Goal: Information Seeking & Learning: Learn about a topic

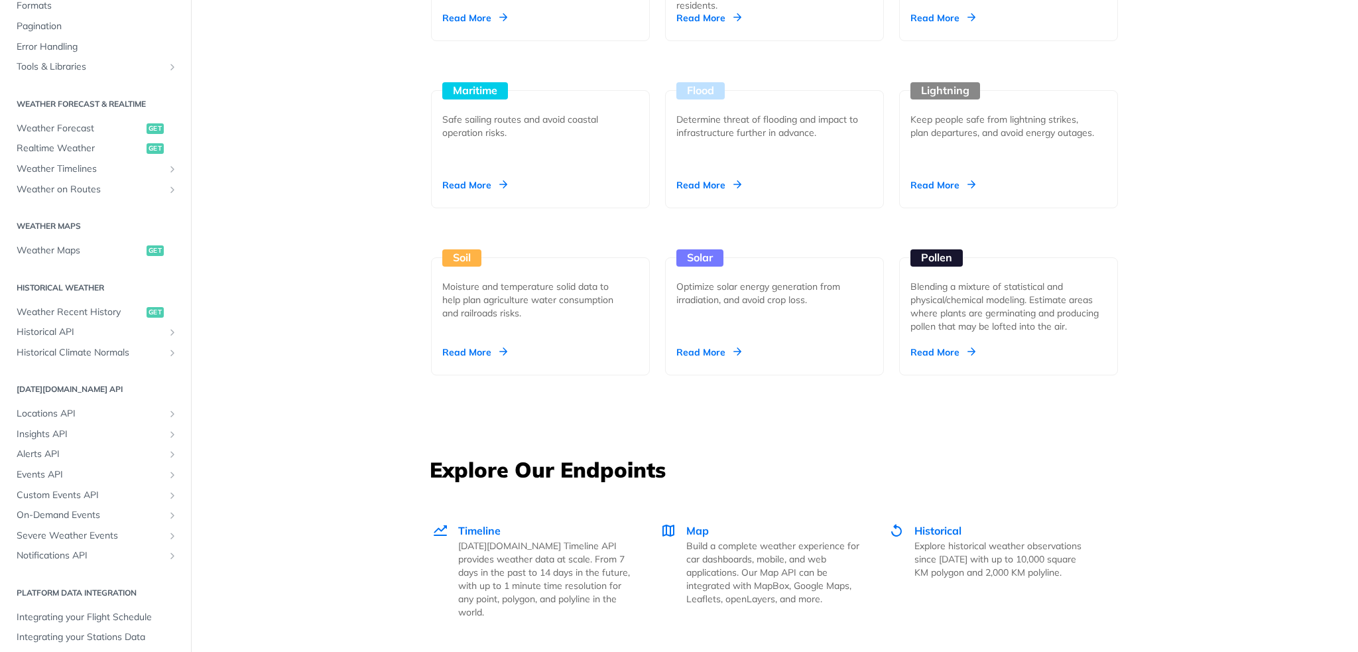
scroll to position [229, 0]
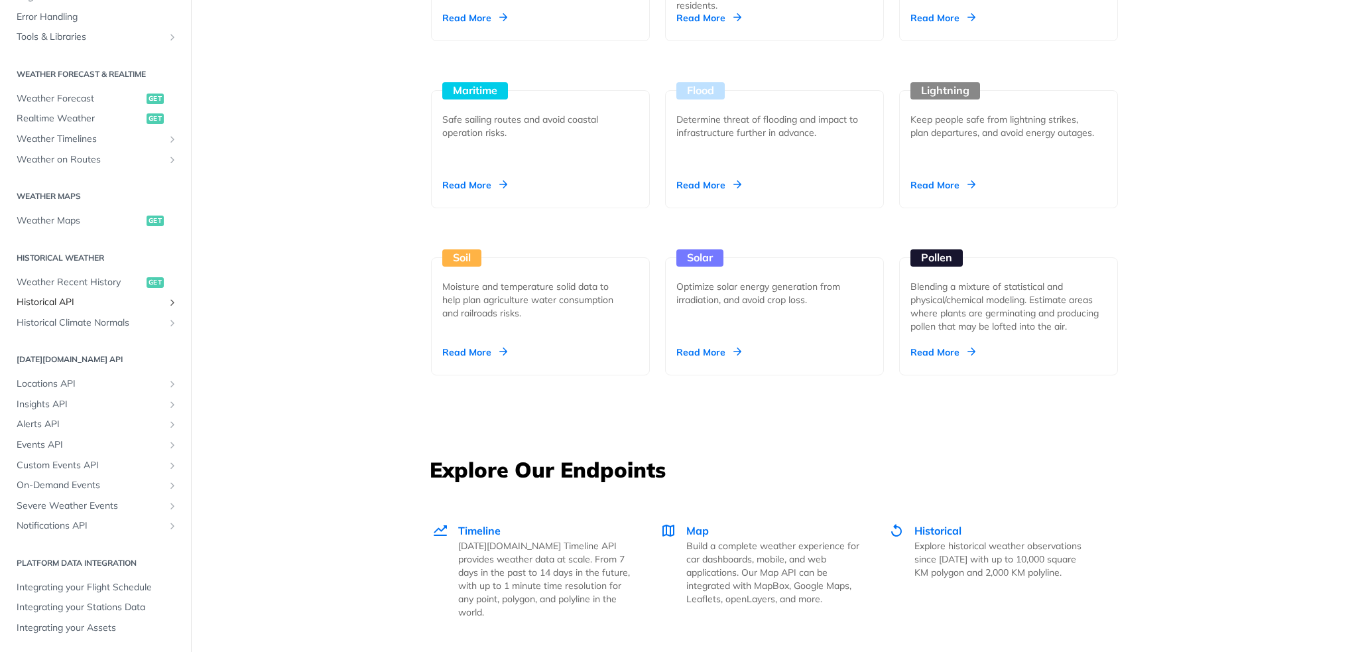
click at [111, 298] on span "Historical API" at bounding box center [90, 302] width 147 height 13
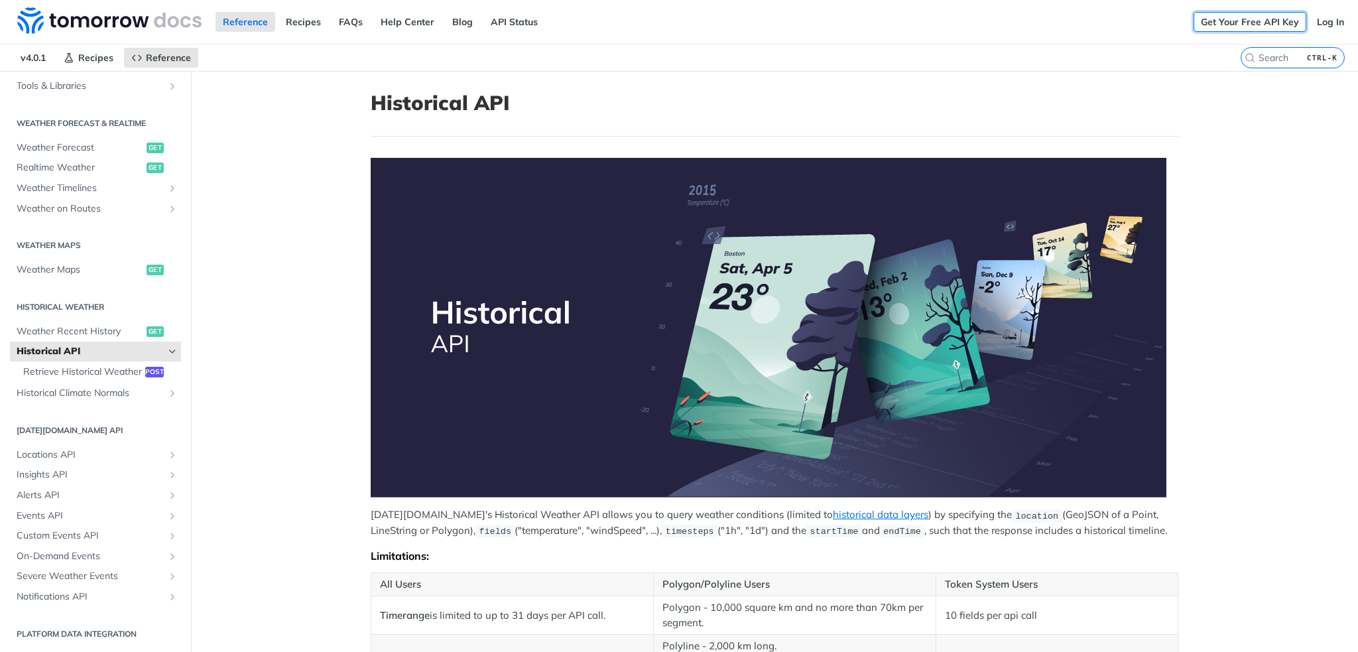
click at [1264, 23] on link "Get Your Free API Key" at bounding box center [1250, 22] width 113 height 20
click at [1314, 21] on link "Log In" at bounding box center [1331, 22] width 42 height 20
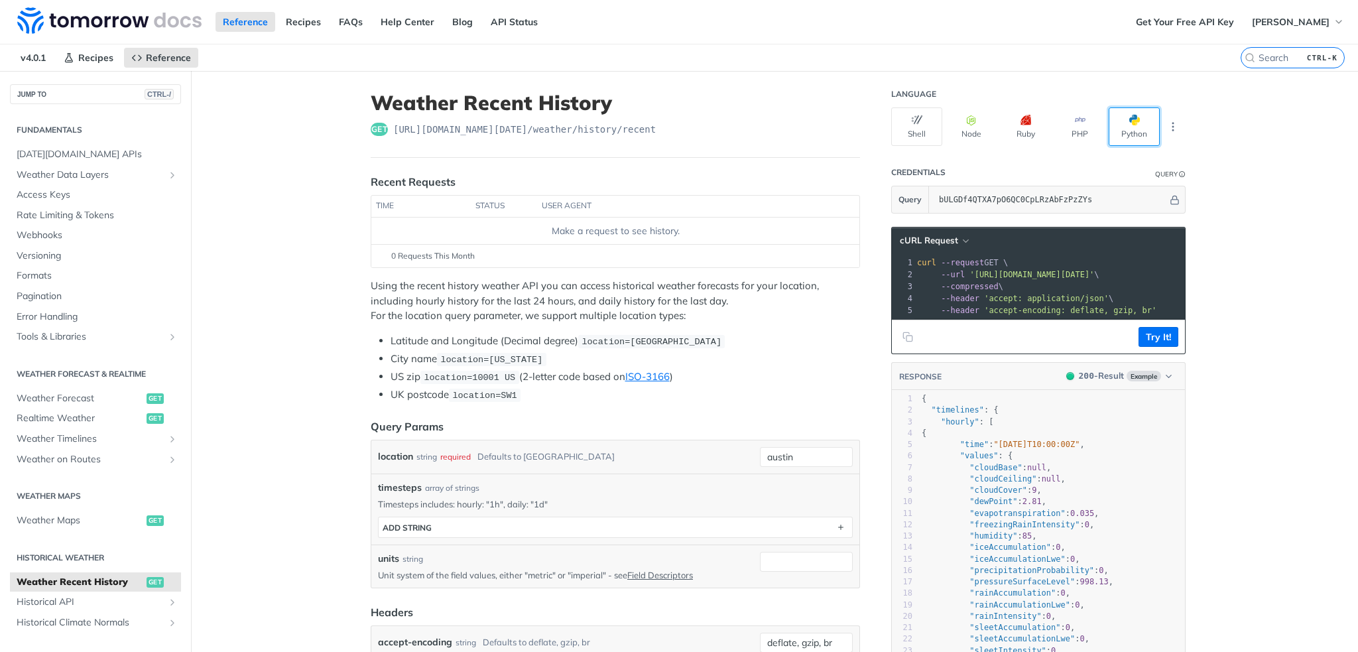
click at [1139, 121] on button "Python" at bounding box center [1134, 126] width 51 height 38
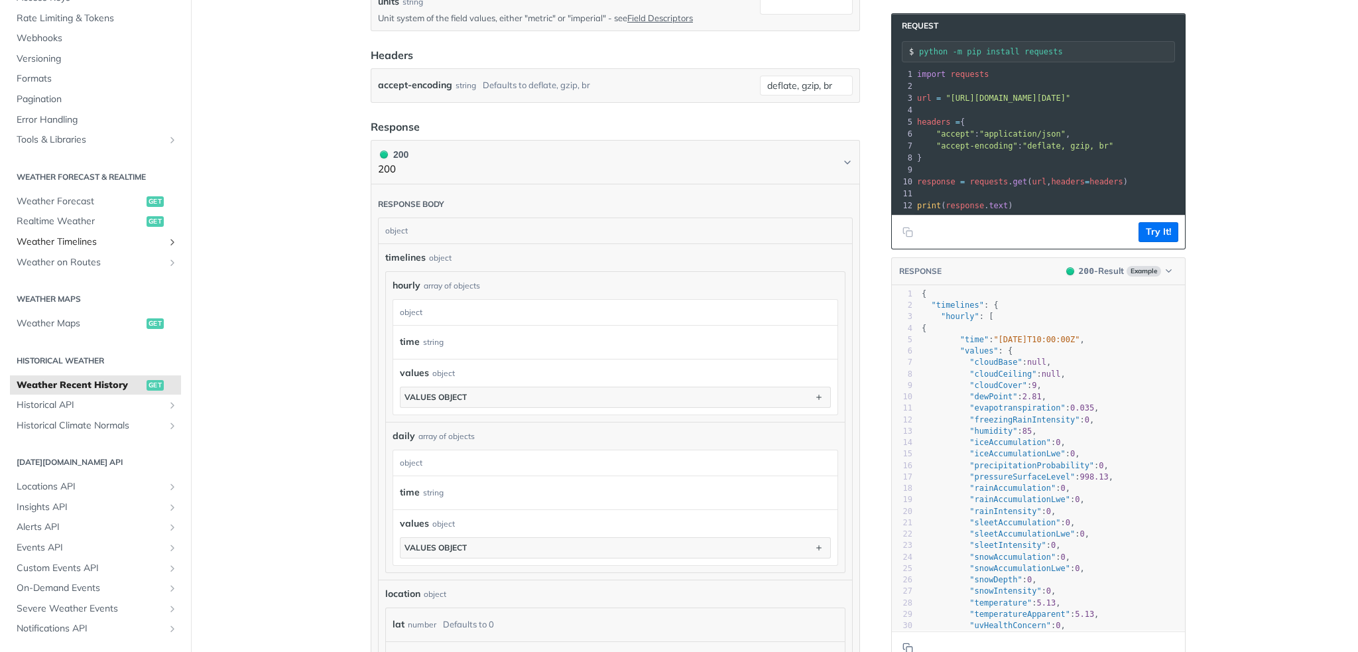
scroll to position [133, 0]
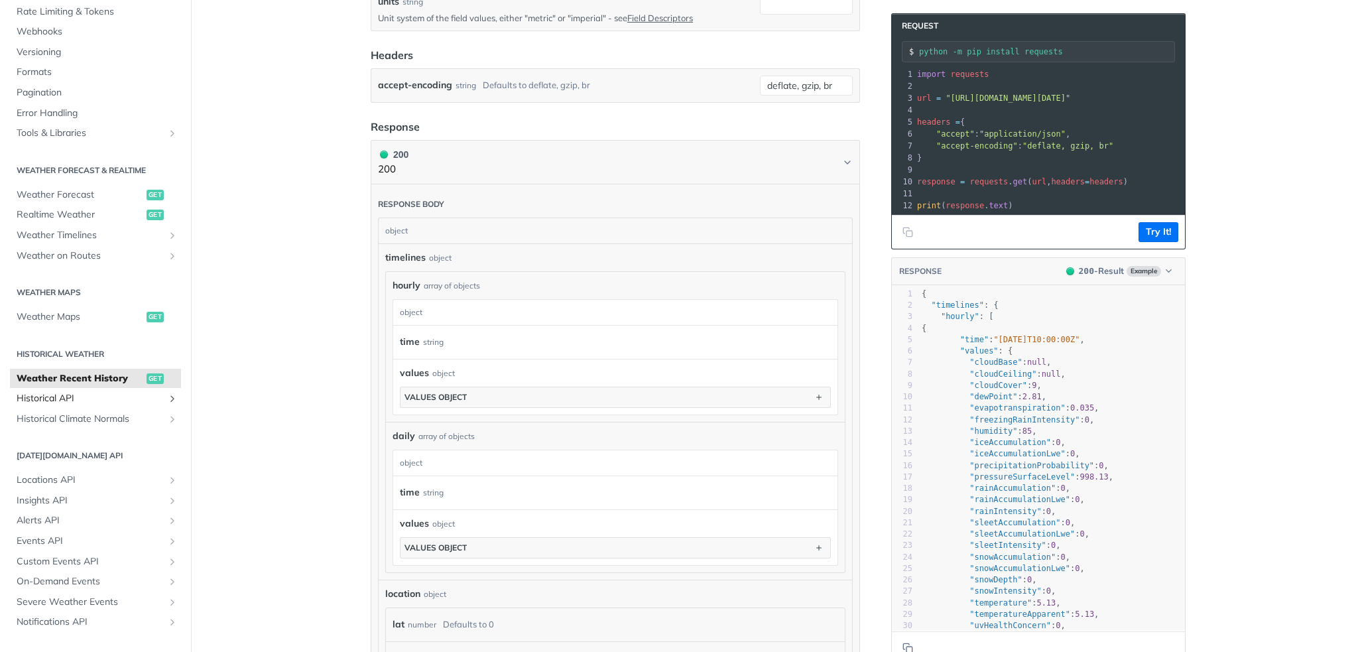
click at [60, 397] on span "Historical API" at bounding box center [90, 398] width 147 height 13
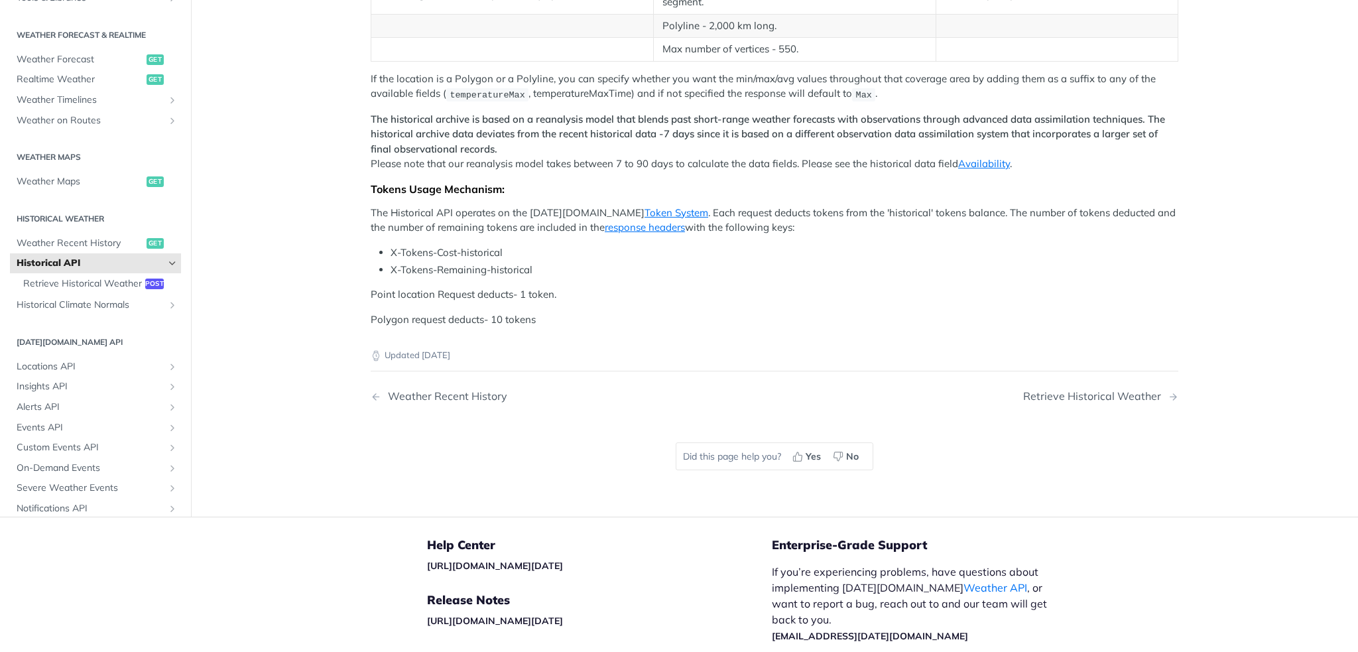
scroll to position [332, 0]
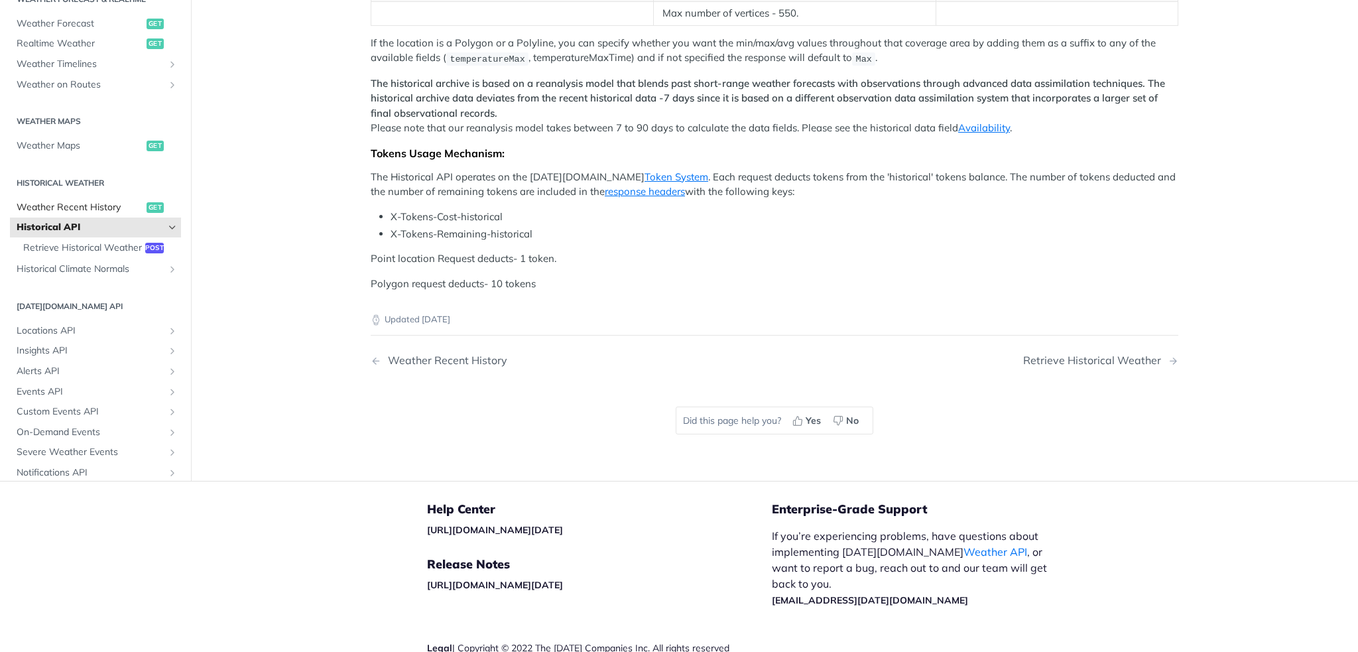
click at [73, 214] on span "Weather Recent History" at bounding box center [80, 207] width 127 height 13
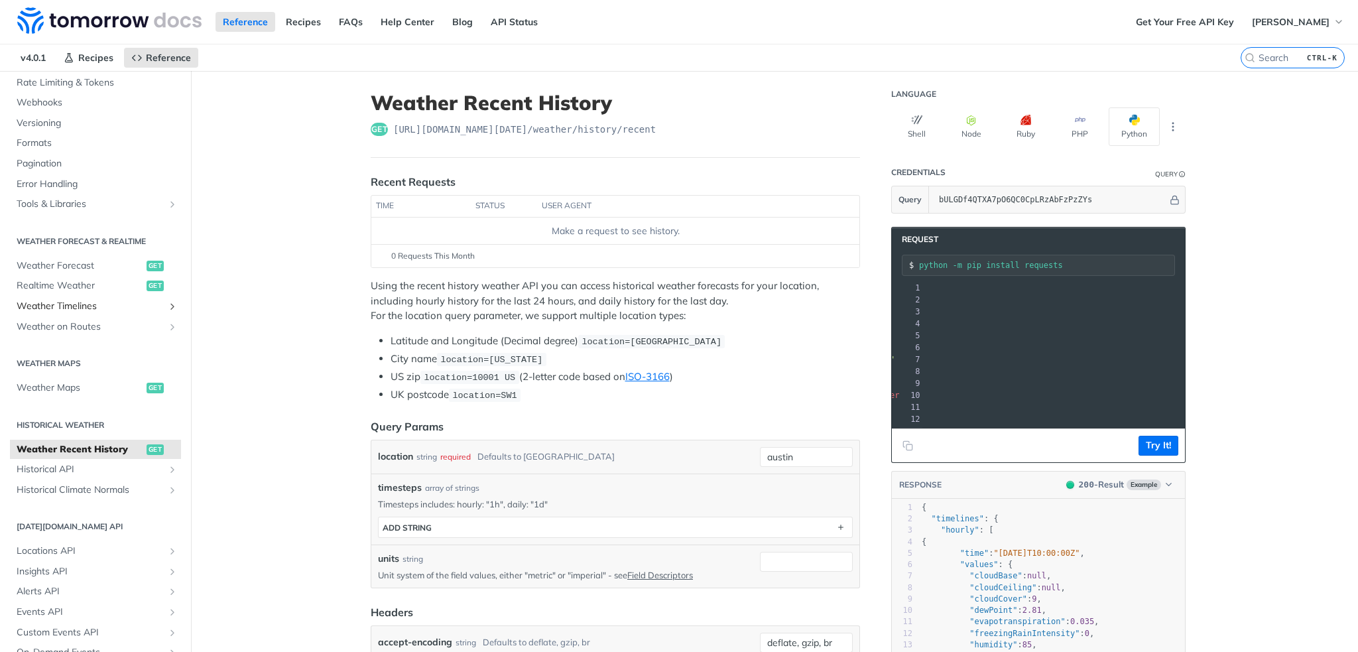
click at [157, 311] on link "Weather Timelines" at bounding box center [95, 306] width 171 height 20
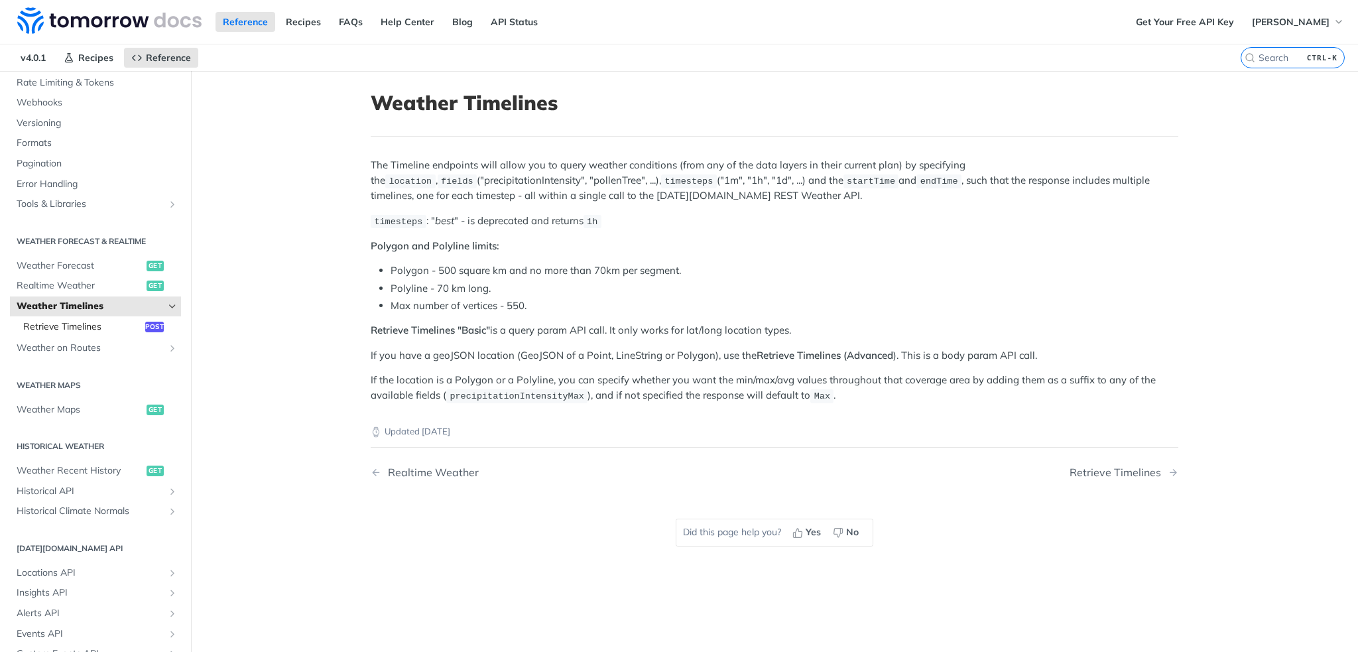
click at [59, 326] on span "Retrieve Timelines" at bounding box center [82, 326] width 119 height 13
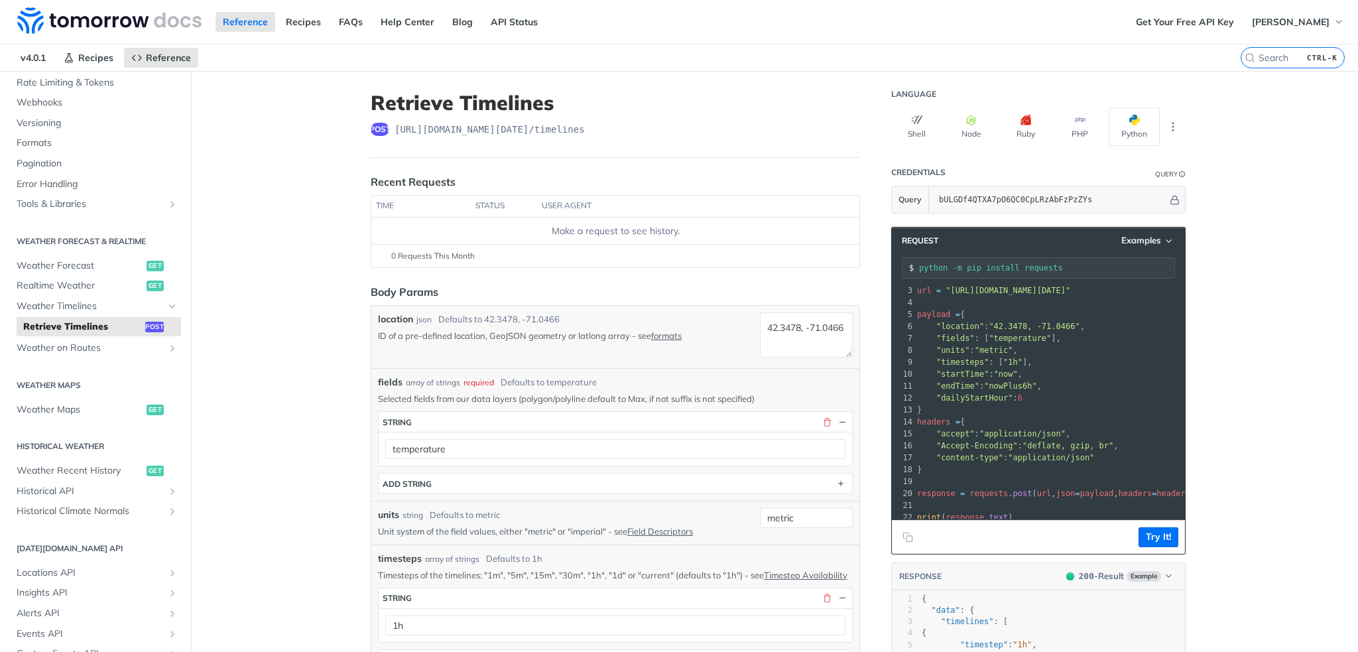
scroll to position [40, 0]
click at [141, 350] on span "Weather on Routes" at bounding box center [90, 348] width 147 height 13
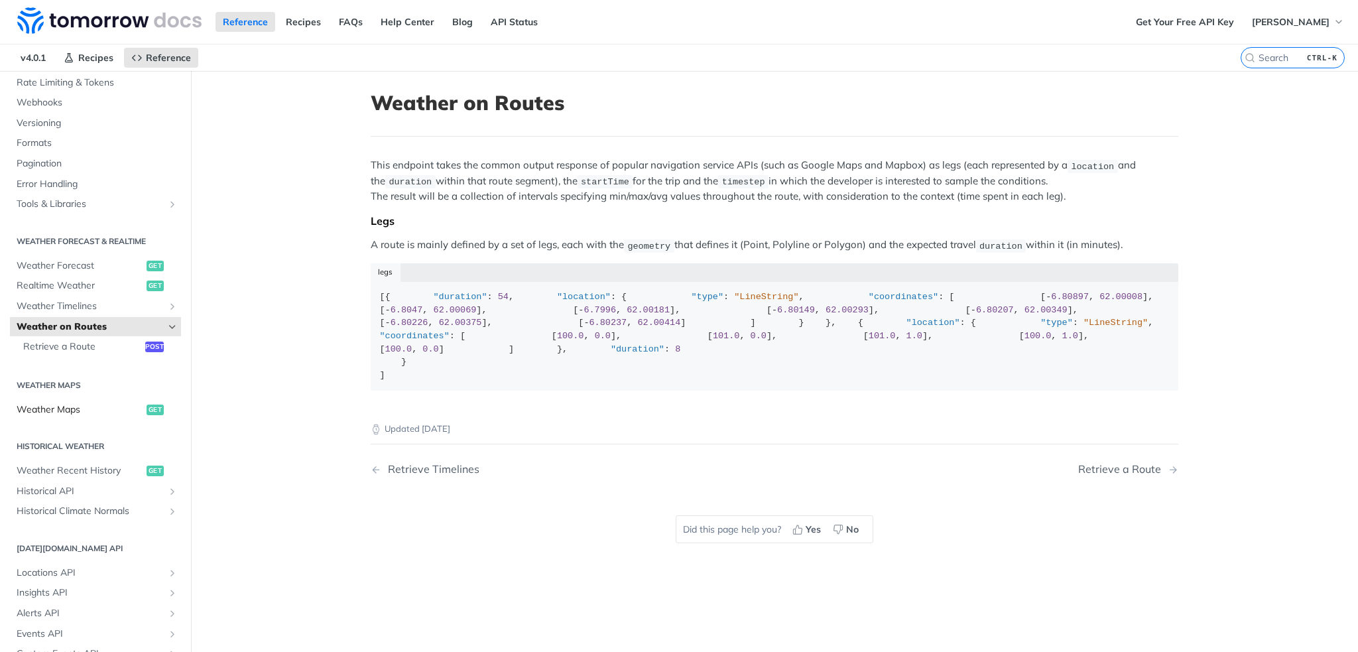
click at [50, 405] on span "Weather Maps" at bounding box center [80, 409] width 127 height 13
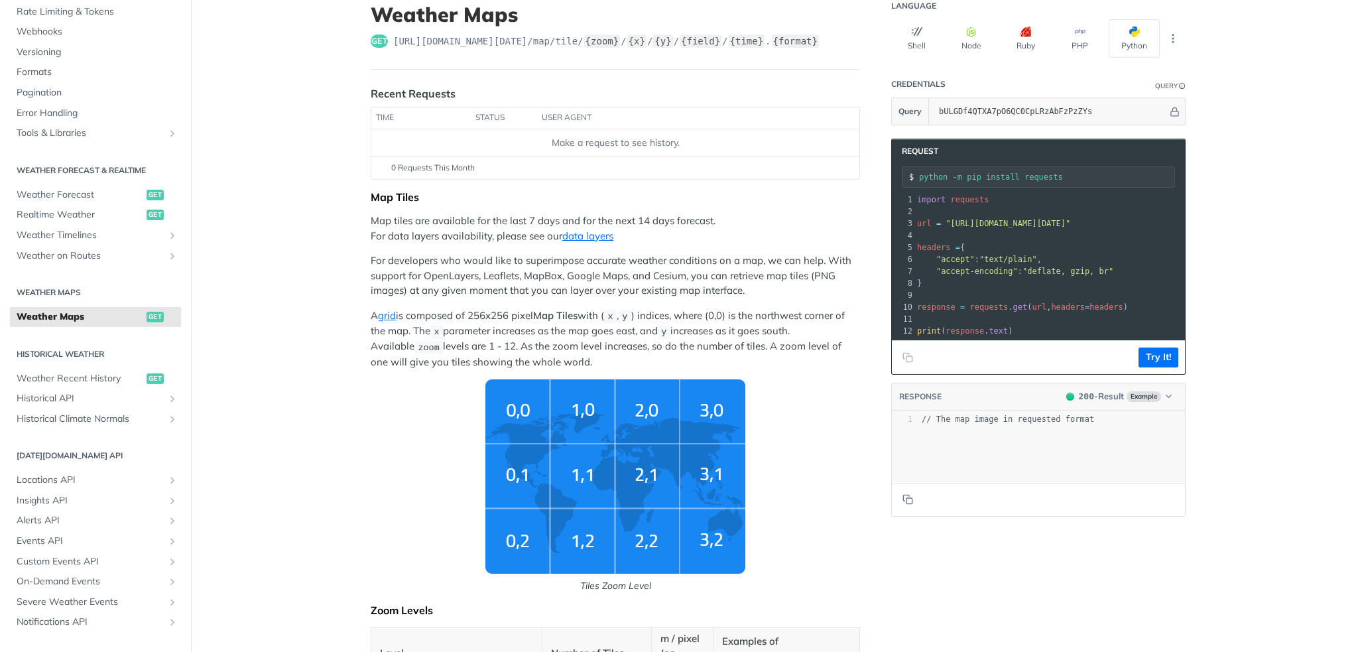
scroll to position [66, 0]
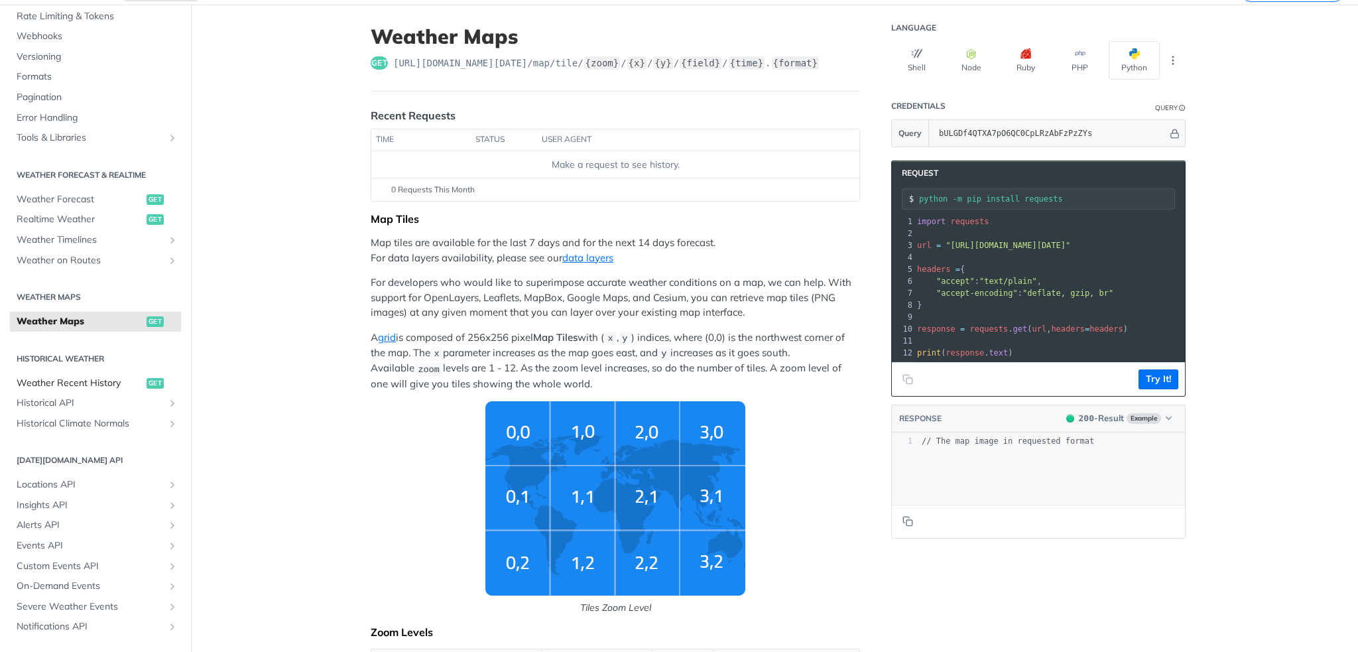
click at [66, 382] on span "Weather Recent History" at bounding box center [80, 383] width 127 height 13
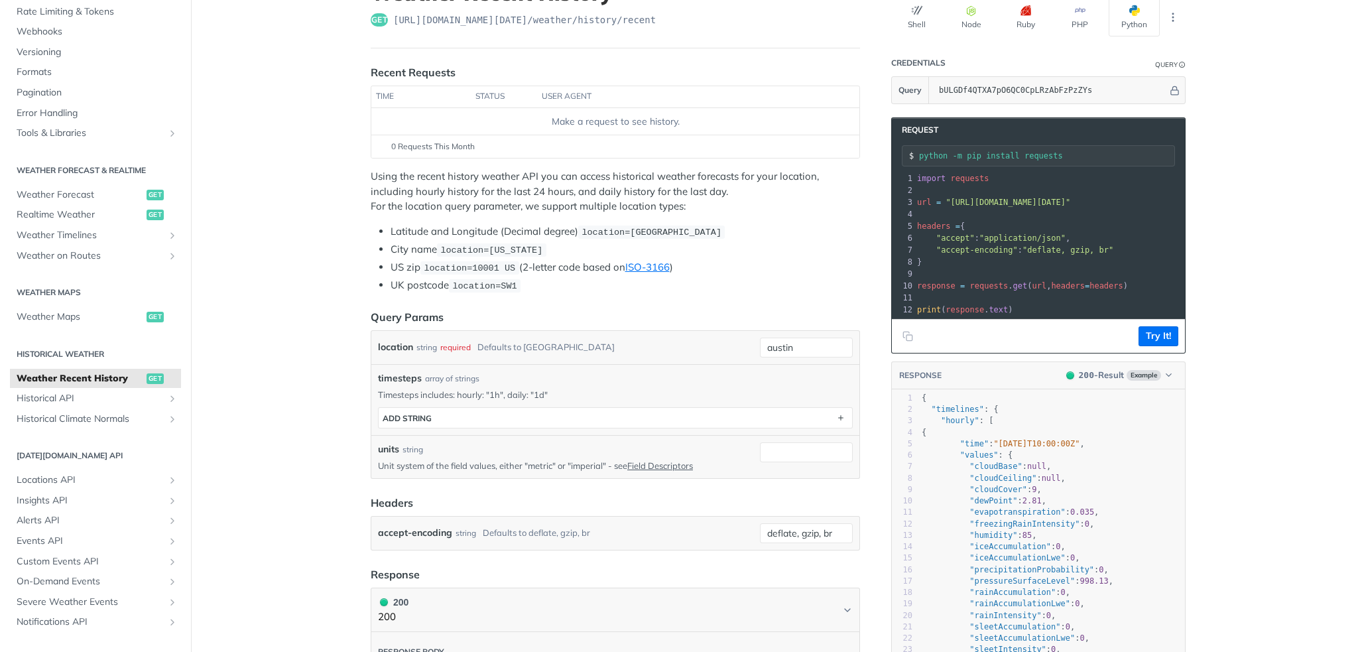
scroll to position [133, 0]
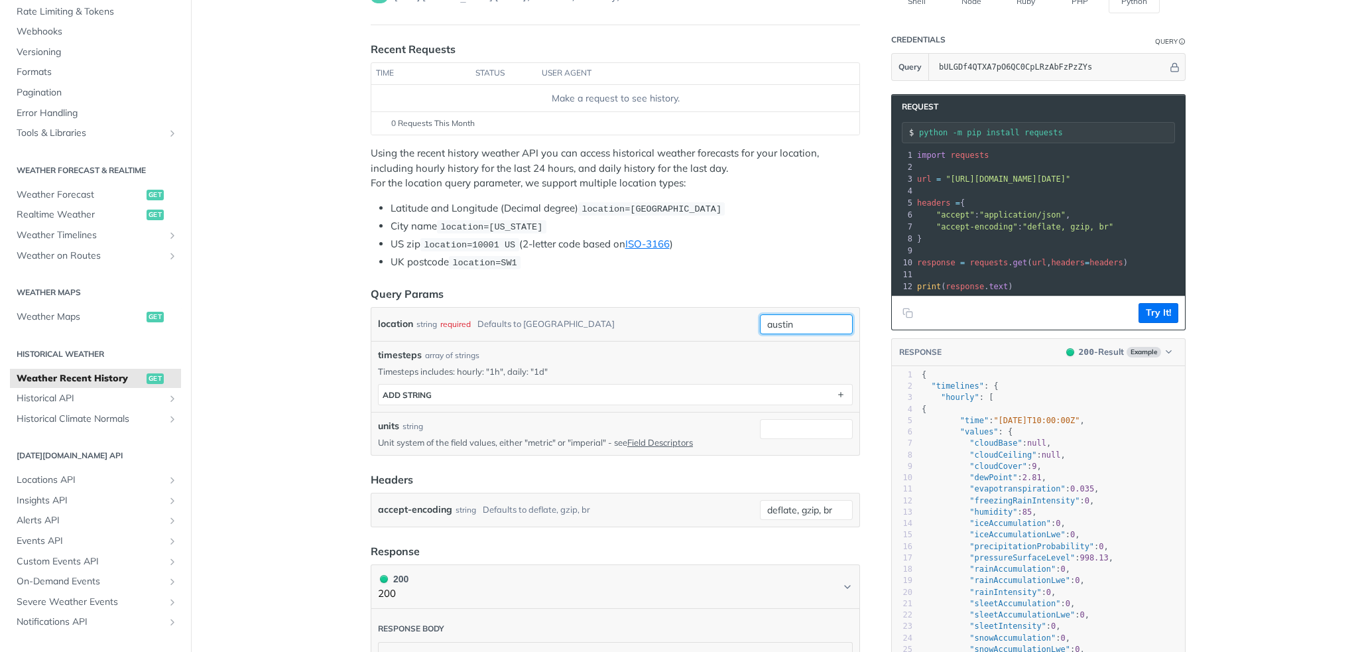
drag, startPoint x: 795, startPoint y: 320, endPoint x: 751, endPoint y: 323, distance: 44.6
click at [751, 323] on div "location string required Defaults to austin austin required type : string Use d…" at bounding box center [615, 324] width 475 height 20
type input "grenoble"
click at [350, 352] on article "Weather Recent History get https://api.tomorrow.io/v4 /weather/history/recent R…" at bounding box center [615, 655] width 531 height 1434
click at [816, 318] on input "grenoble" at bounding box center [806, 324] width 93 height 20
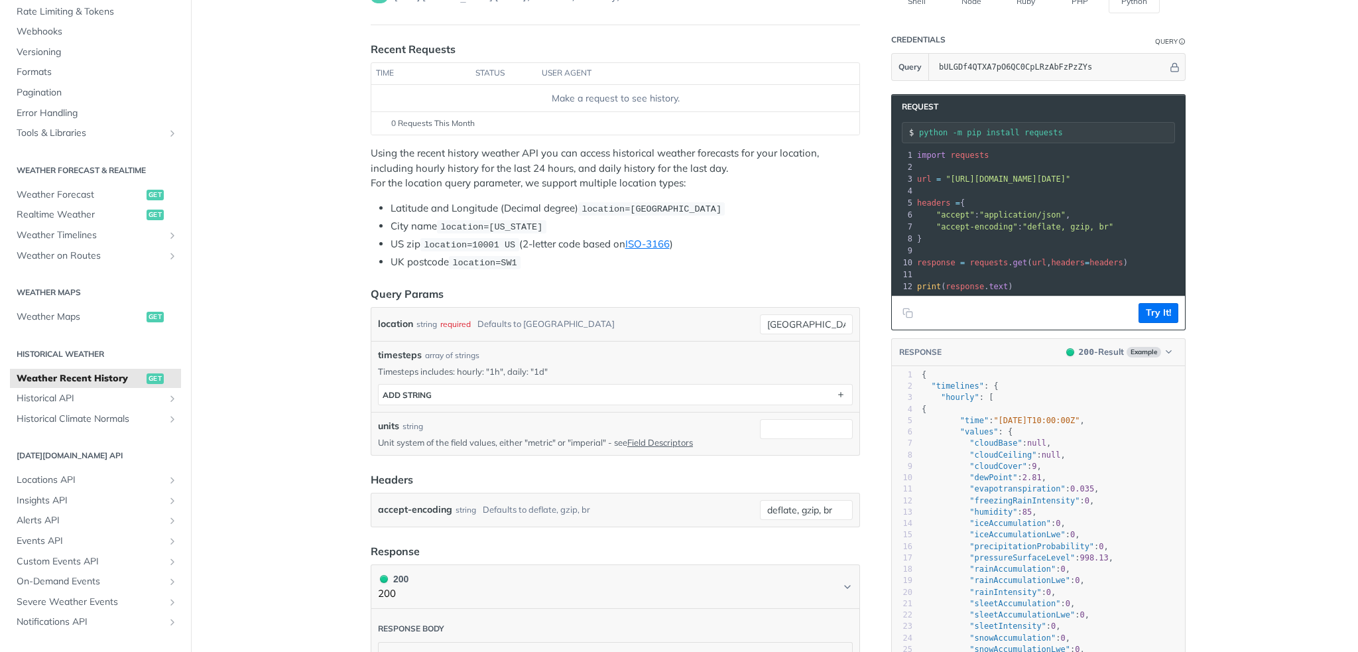
click at [252, 365] on main "JUMP TO CTRL-/ Fundamentals Tomorrow.io APIs Weather Data Layers Core Probabili…" at bounding box center [679, 655] width 1358 height 1434
click at [1153, 323] on button "Try It!" at bounding box center [1159, 313] width 40 height 20
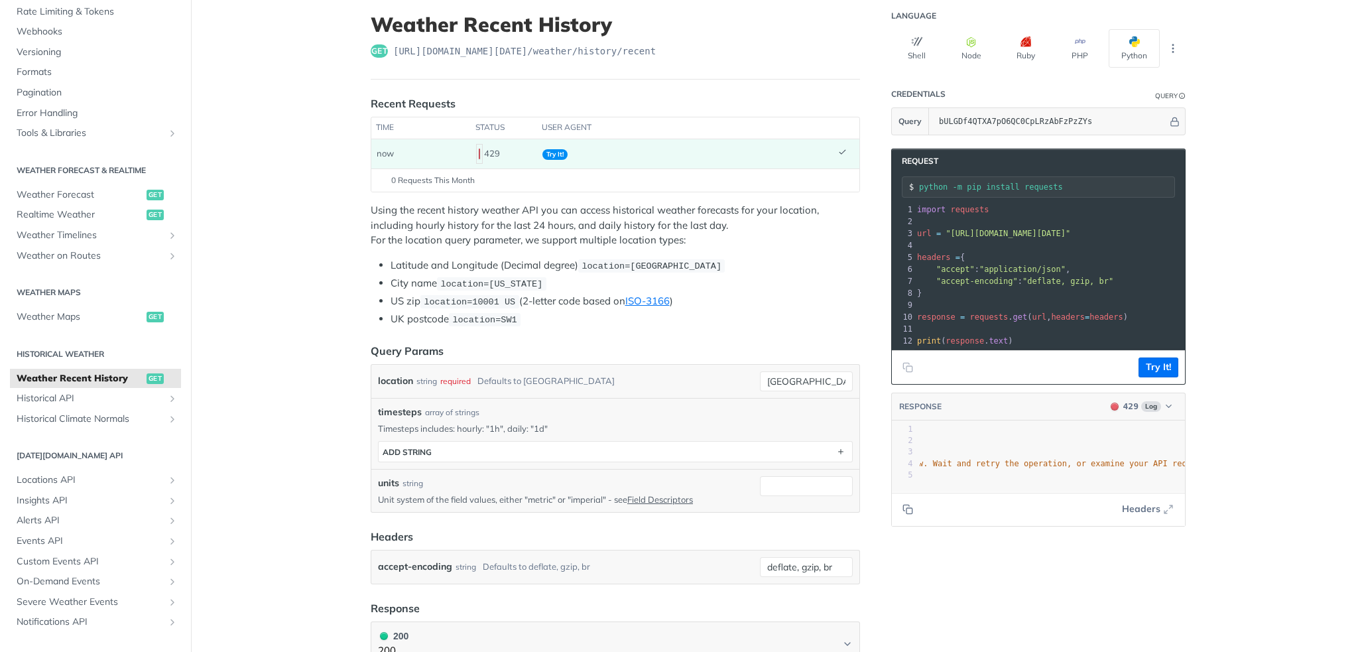
scroll to position [0, 0]
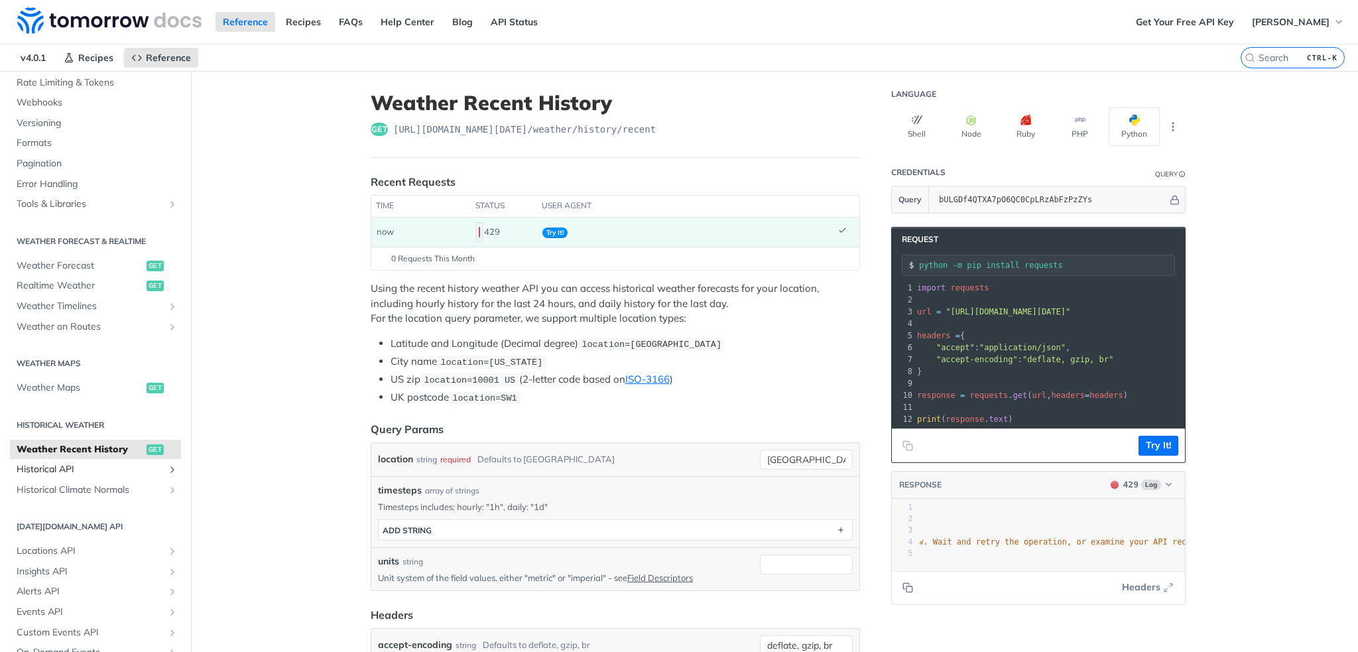
click at [98, 469] on span "Historical API" at bounding box center [90, 469] width 147 height 13
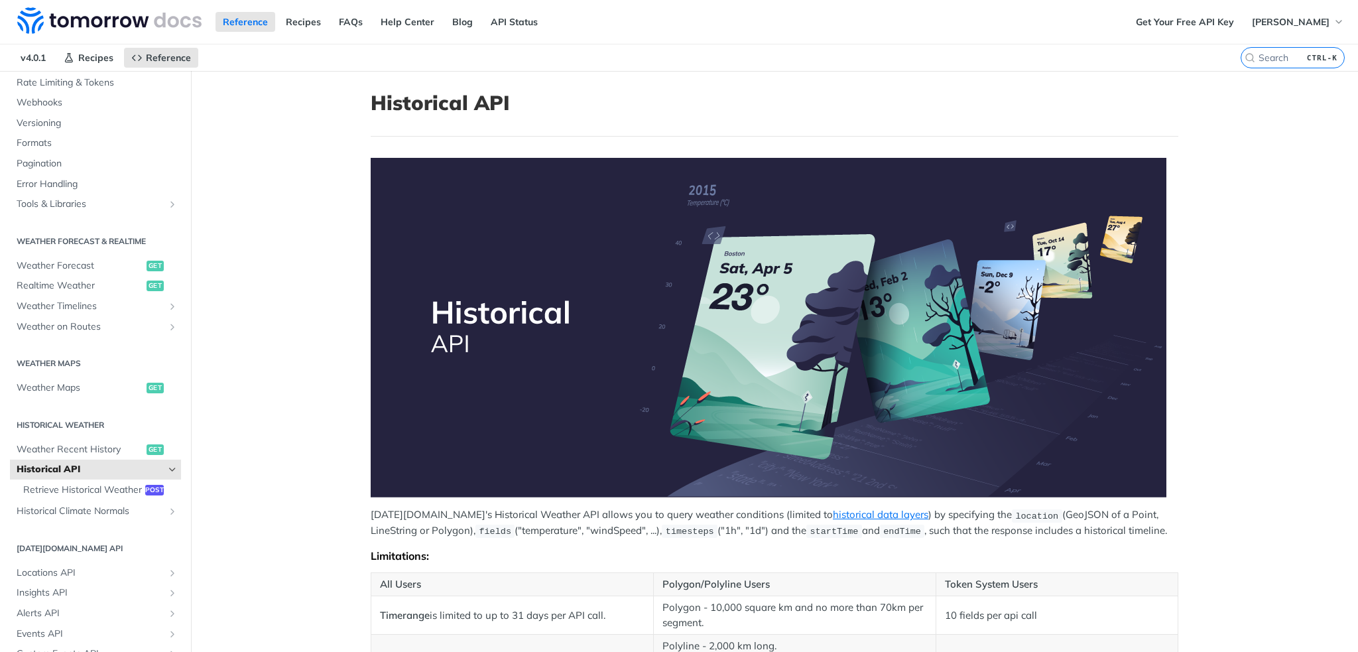
click at [1305, 293] on main "JUMP TO CTRL-/ Fundamentals Tomorrow.io APIs Weather Data Layers Core Probabili…" at bounding box center [679, 604] width 1358 height 1066
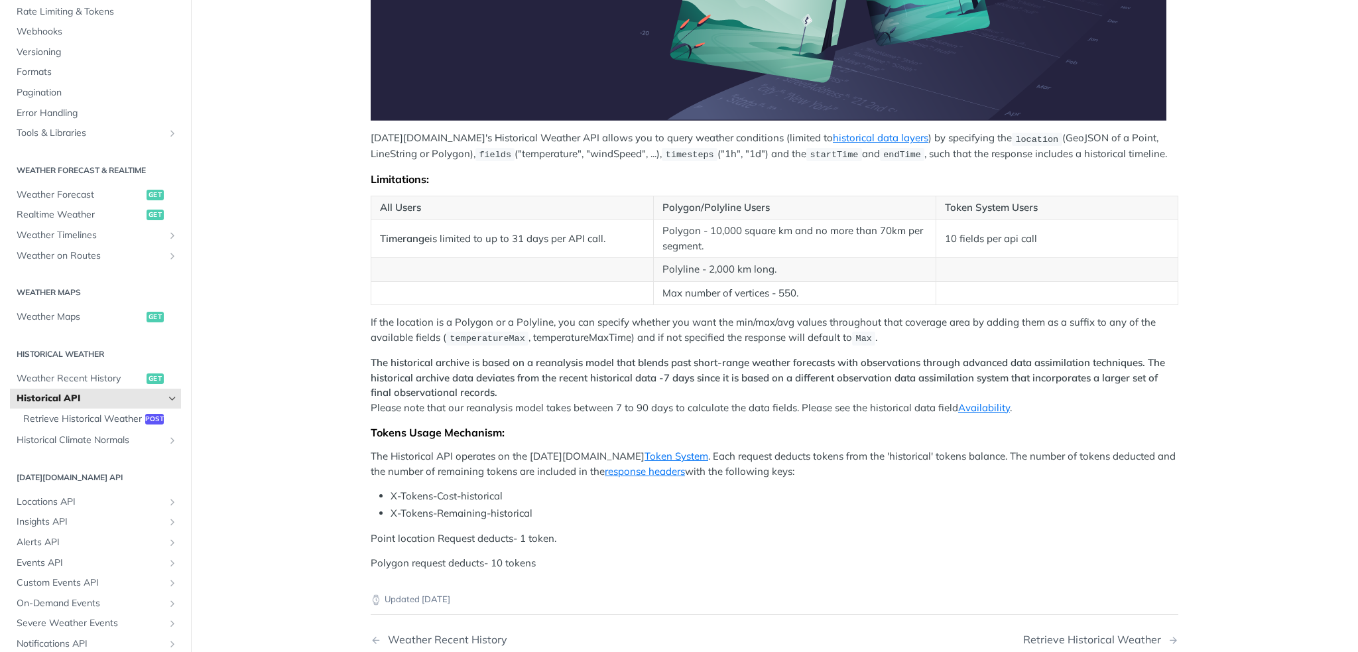
scroll to position [398, 0]
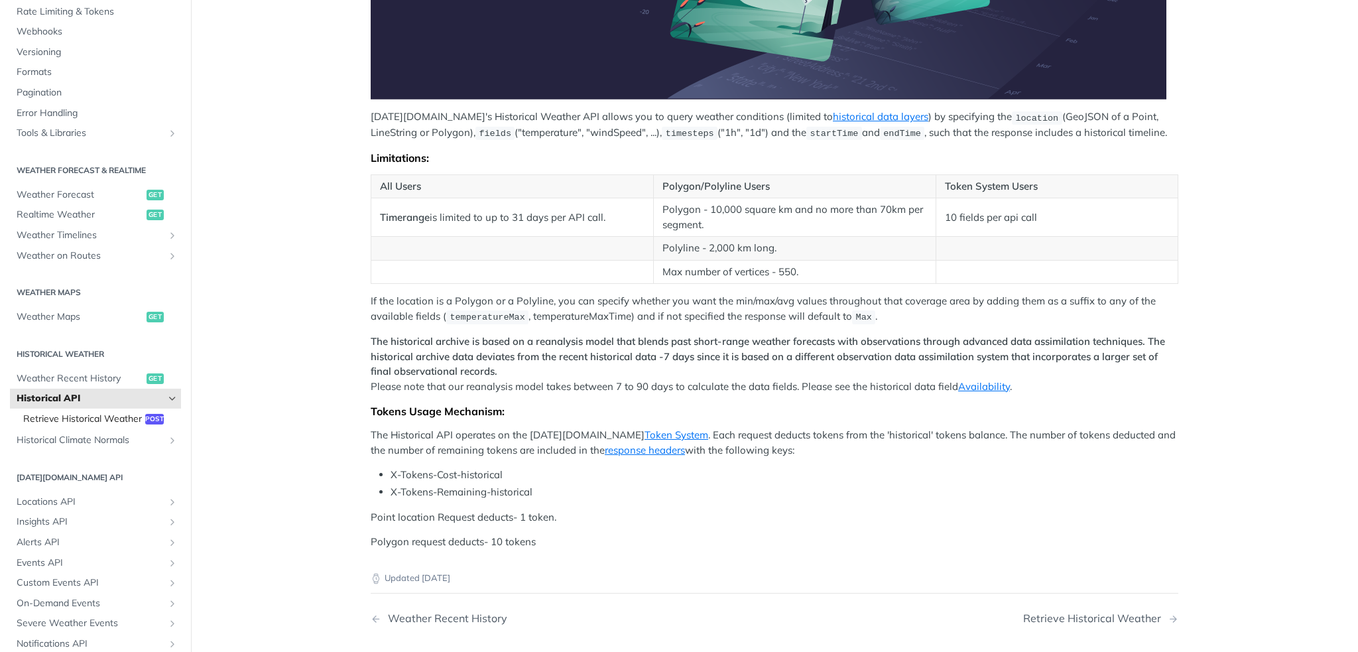
click at [50, 416] on span "Retrieve Historical Weather" at bounding box center [82, 419] width 119 height 13
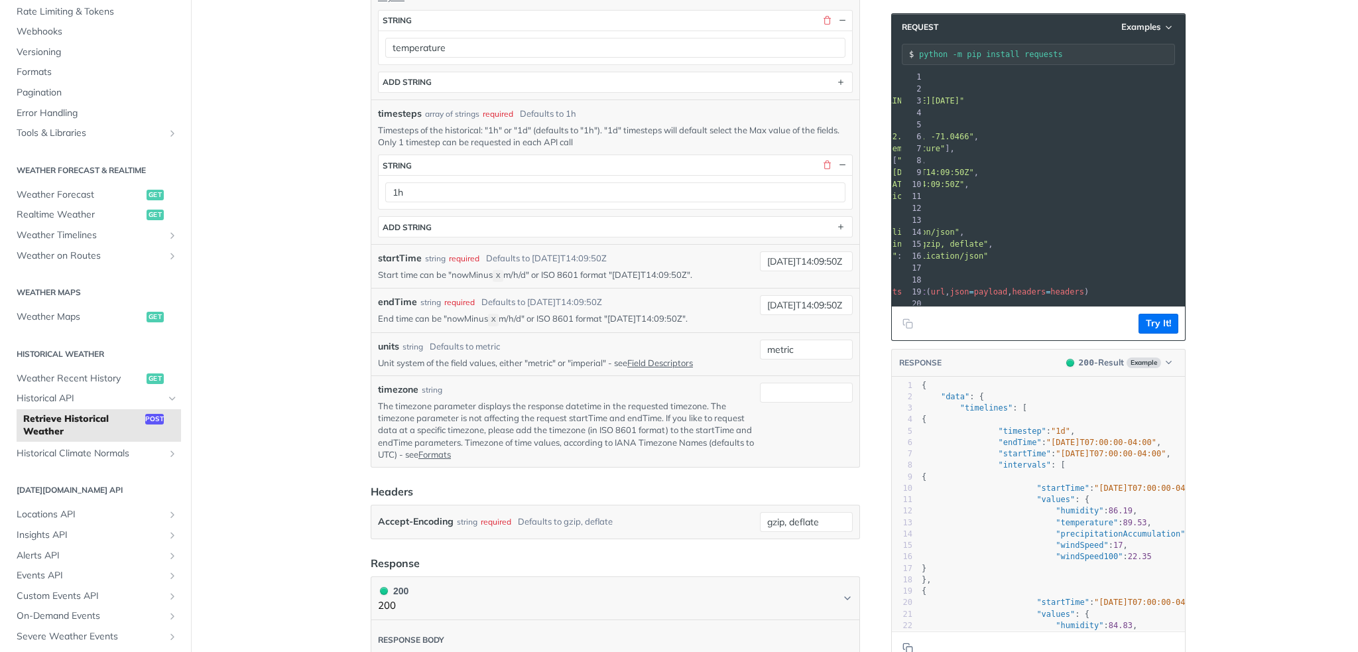
scroll to position [133, 0]
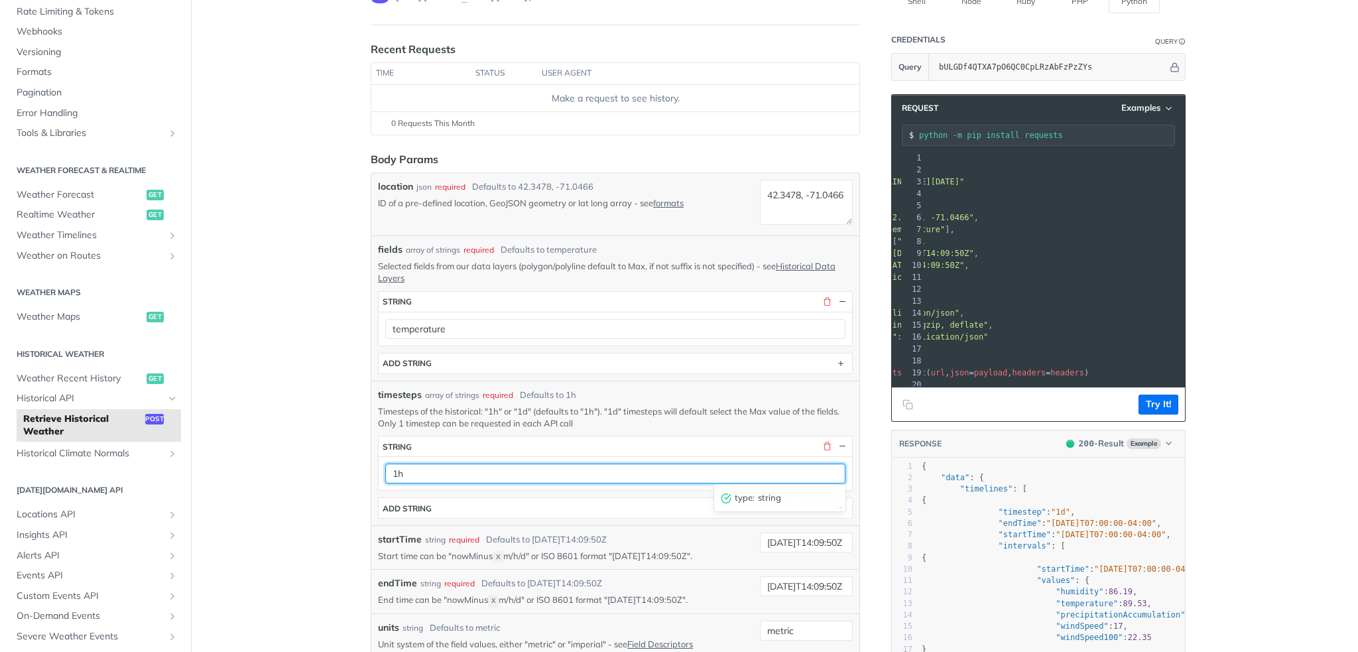
click at [451, 468] on input "1h" at bounding box center [615, 474] width 460 height 20
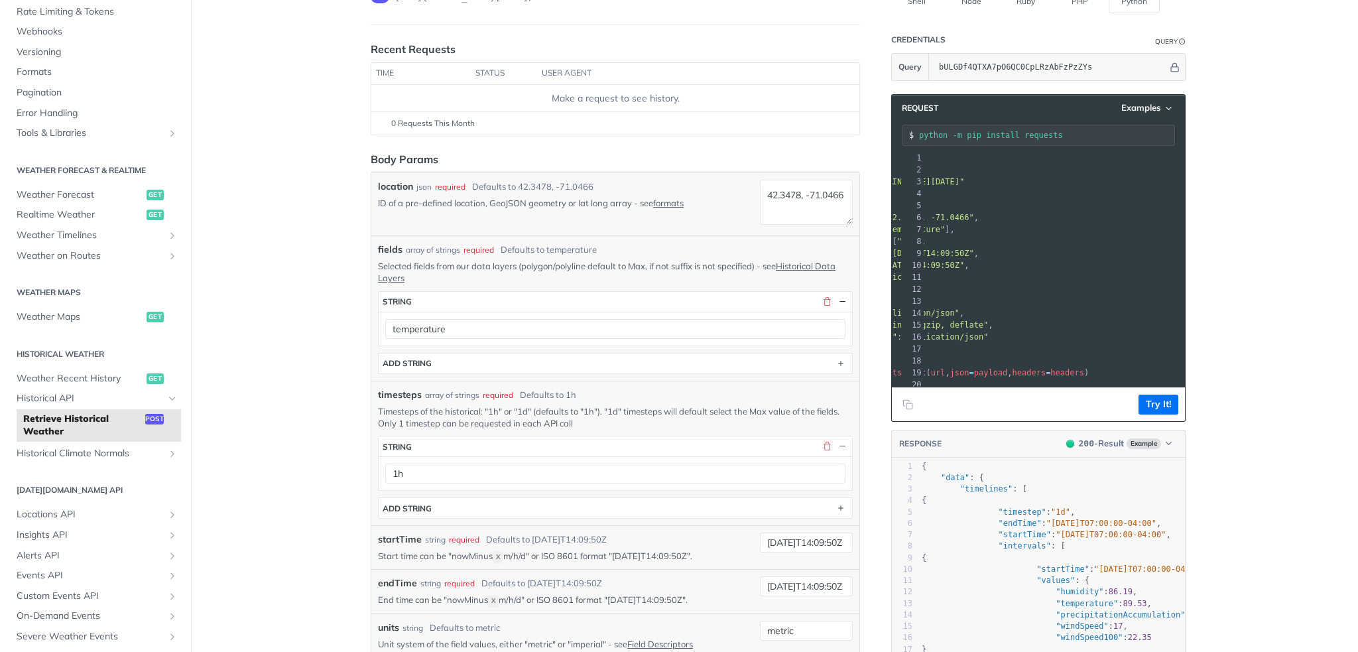
click at [338, 450] on main "JUMP TO CTRL-/ Fundamentals Tomorrow.io APIs Weather Data Layers Core Probabili…" at bounding box center [679, 548] width 1358 height 1220
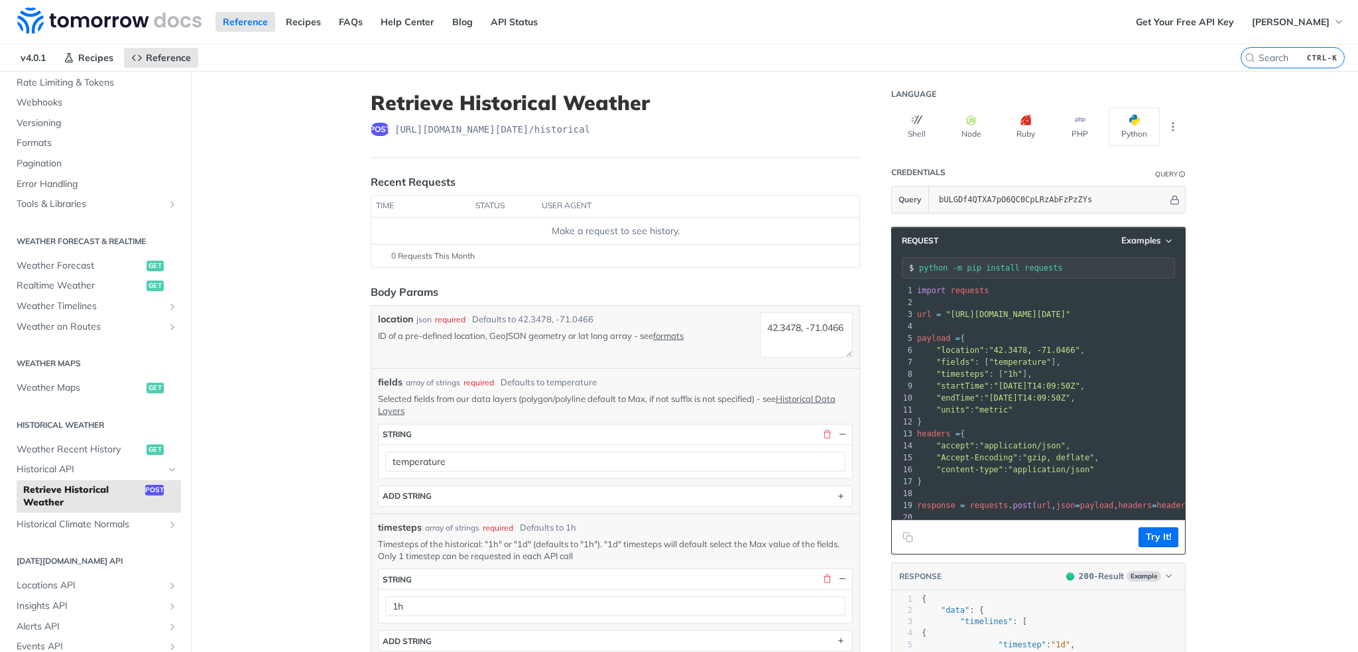
scroll to position [0, 0]
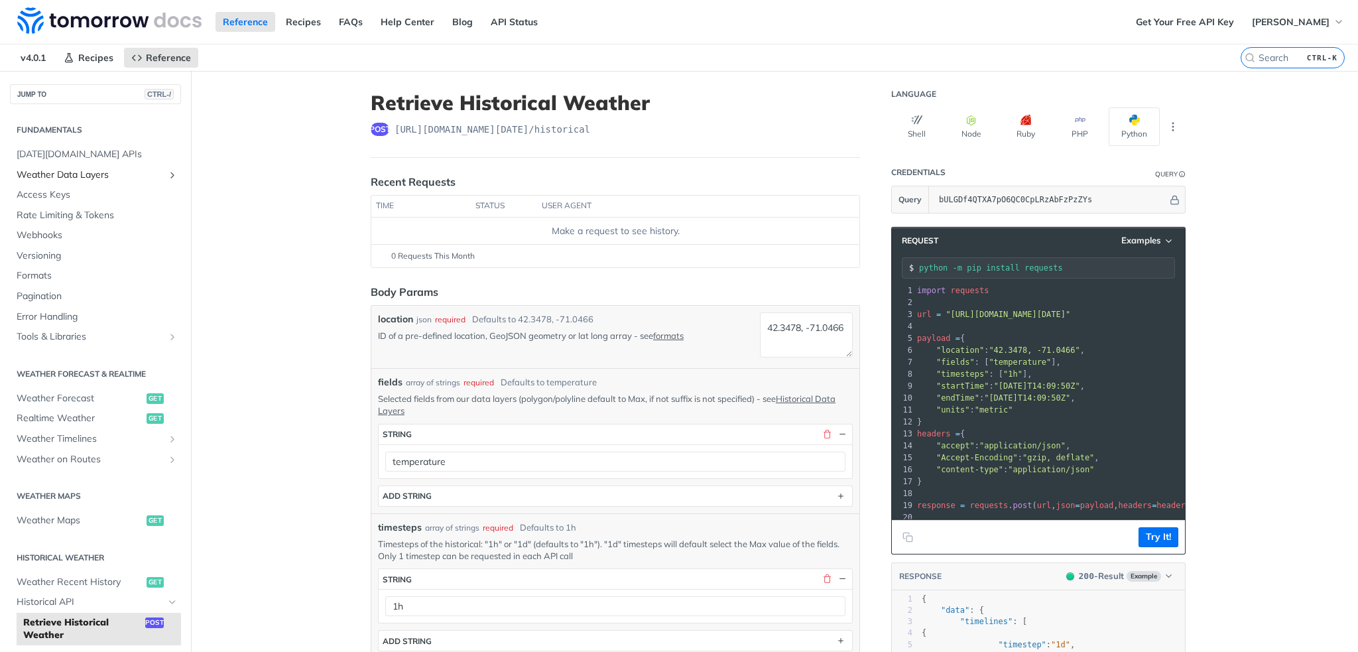
click at [130, 165] on link "Weather Data Layers" at bounding box center [95, 175] width 171 height 20
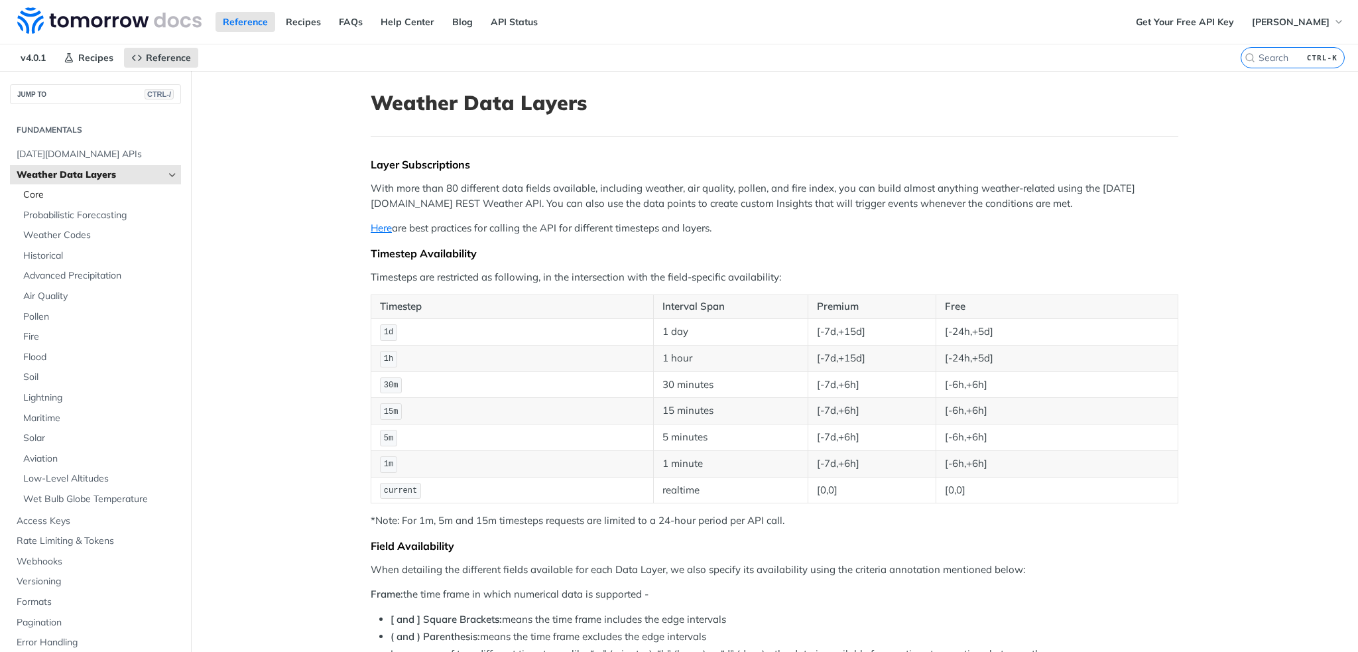
click at [124, 194] on span "Core" at bounding box center [100, 194] width 155 height 13
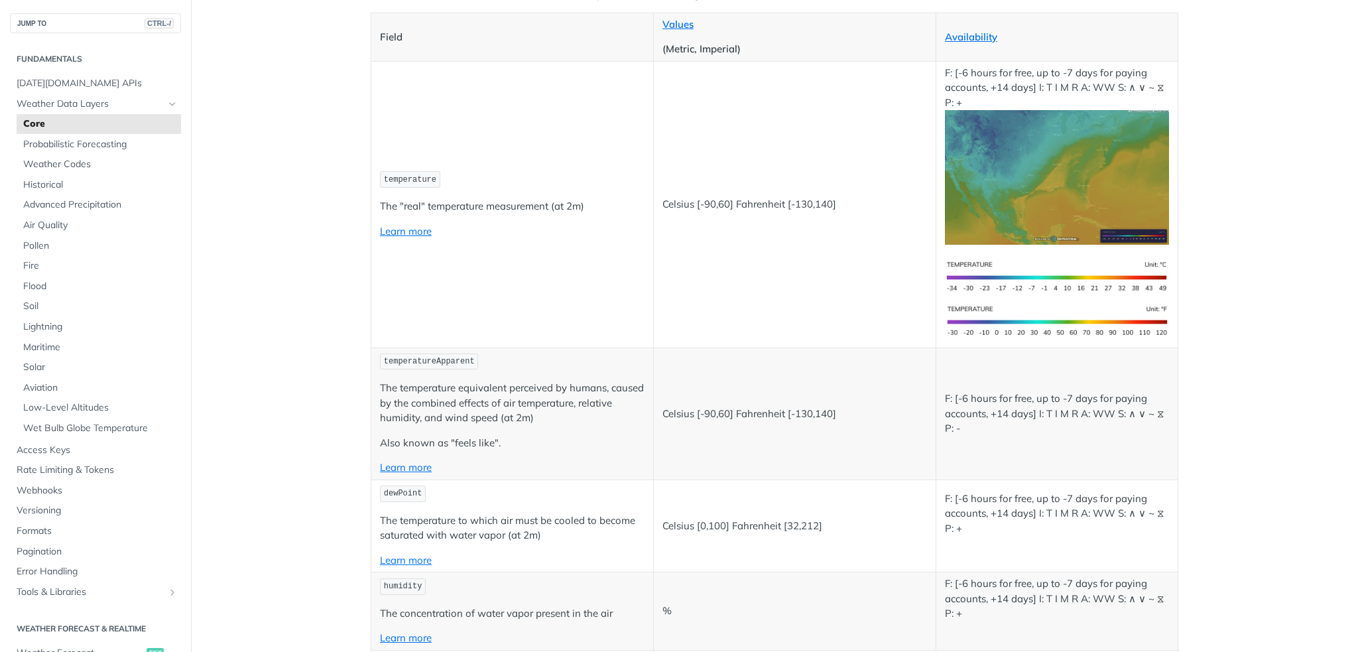
scroll to position [235, 0]
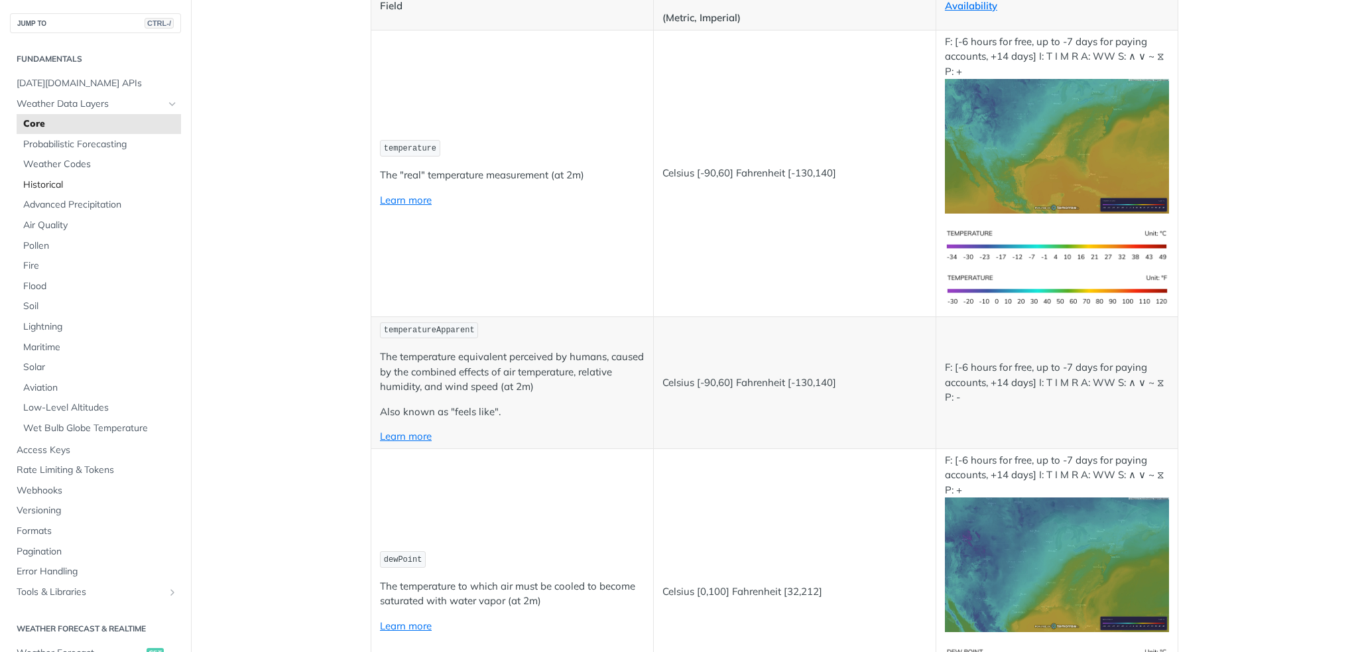
drag, startPoint x: 51, startPoint y: 186, endPoint x: 147, endPoint y: 184, distance: 96.2
click at [51, 186] on span "Historical" at bounding box center [100, 184] width 155 height 13
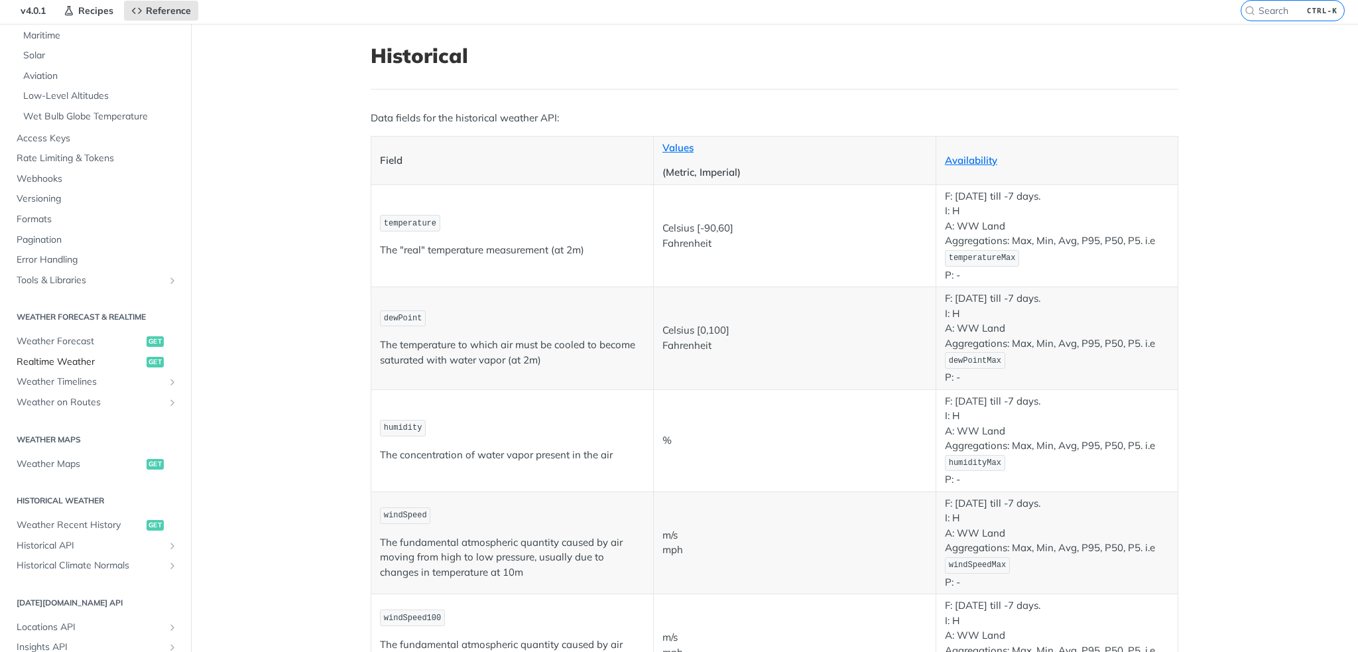
scroll to position [398, 0]
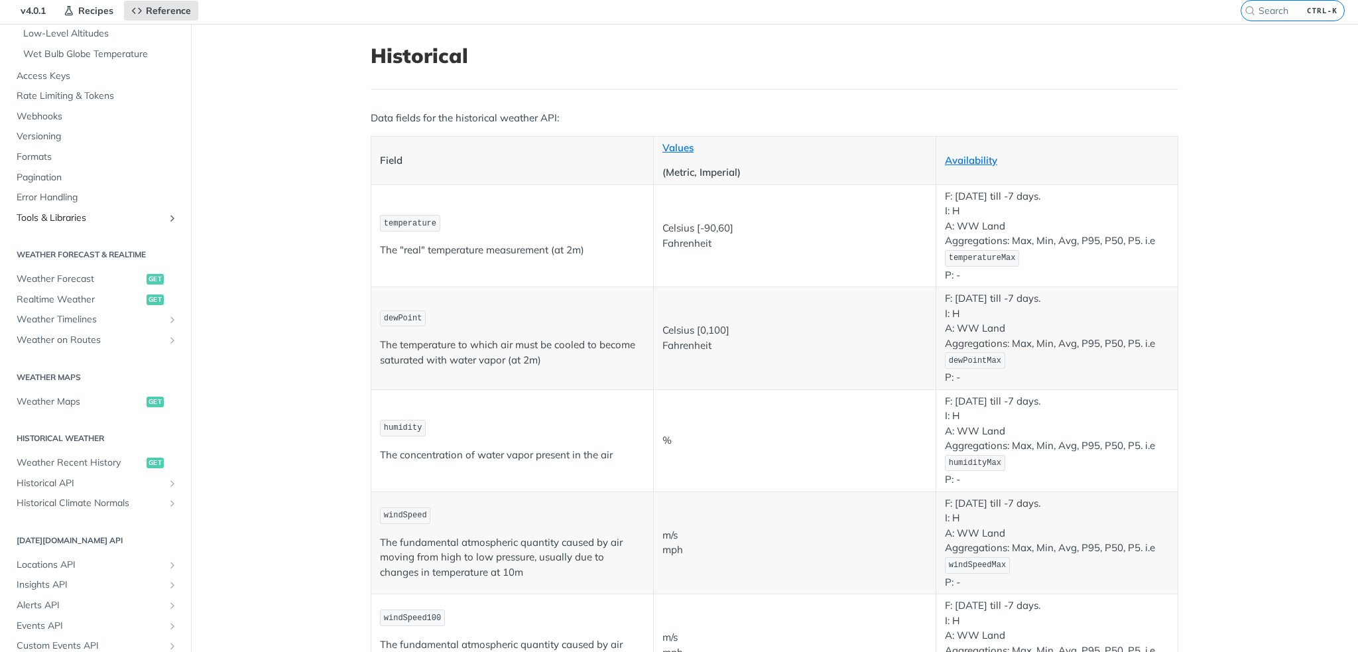
click at [111, 220] on span "Tools & Libraries" at bounding box center [90, 218] width 147 height 13
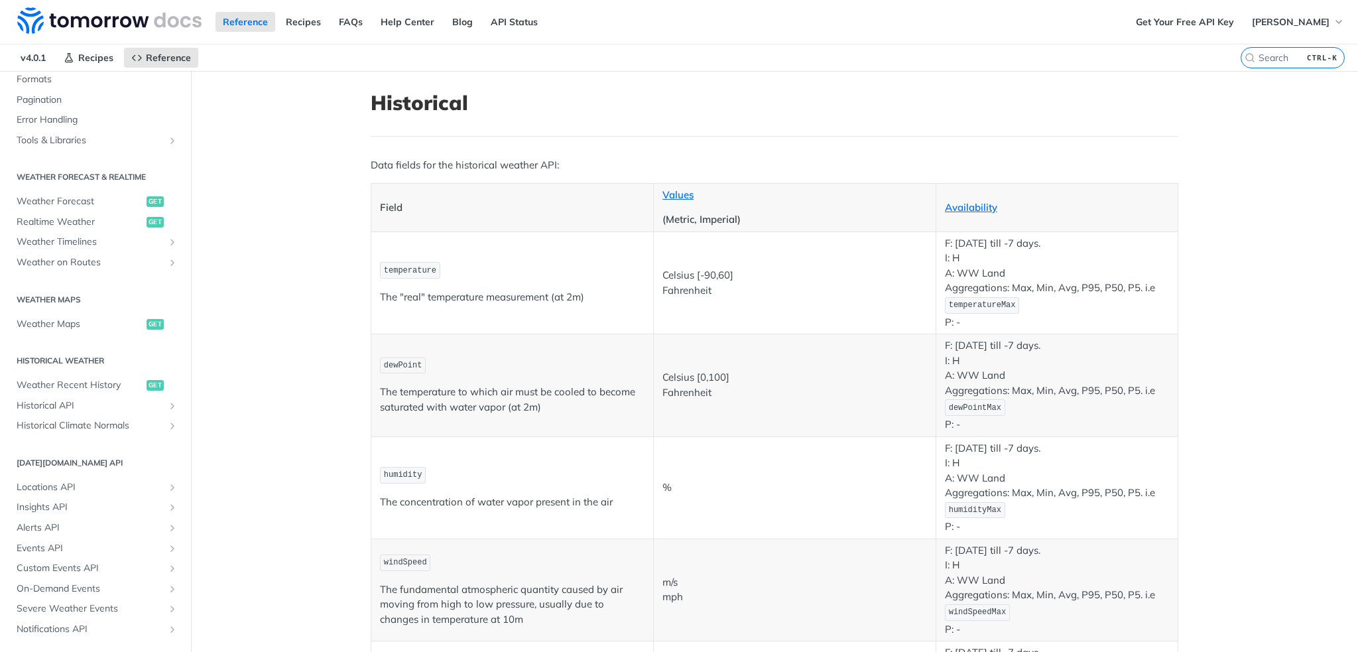
scroll to position [531, 0]
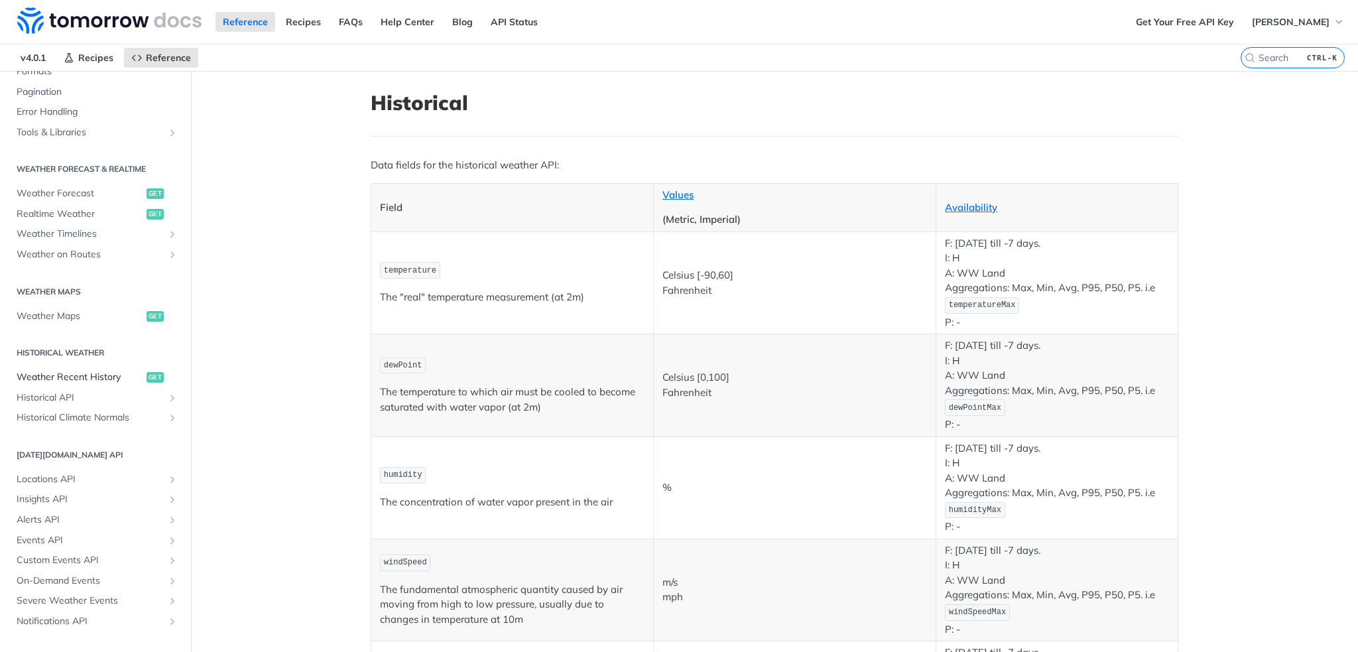
click at [86, 376] on span "Weather Recent History" at bounding box center [80, 377] width 127 height 13
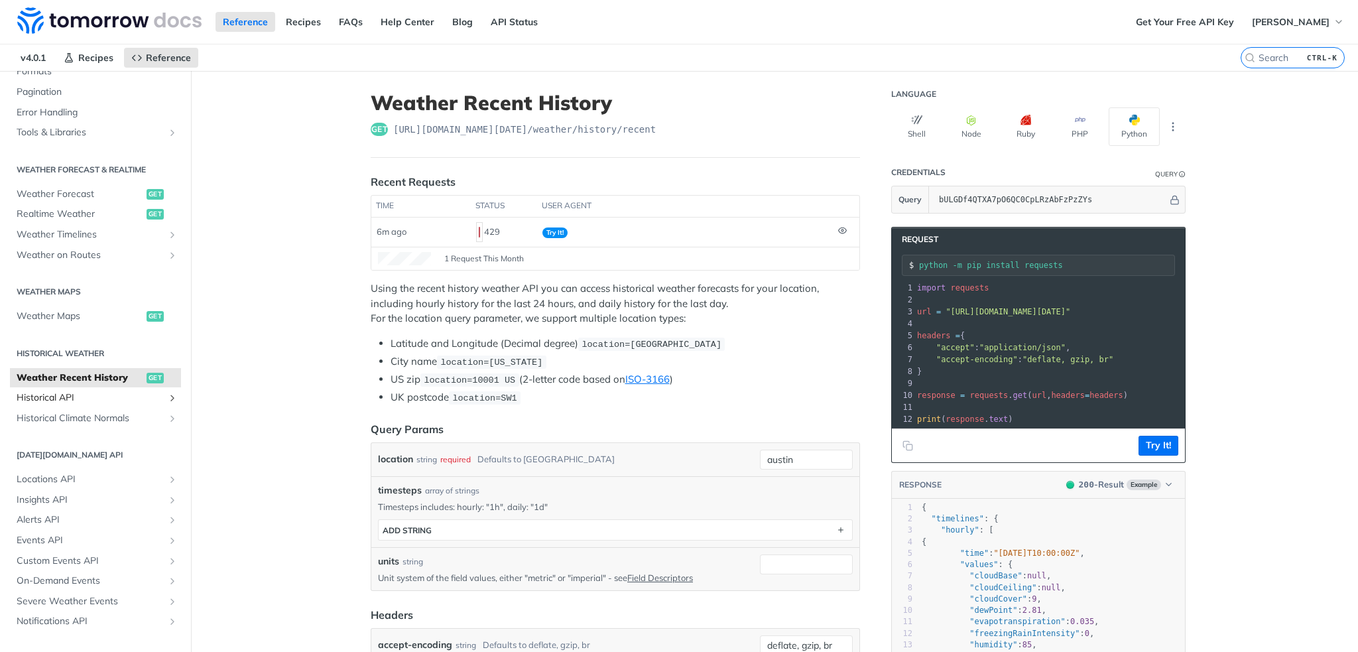
click at [82, 403] on span "Historical API" at bounding box center [90, 397] width 147 height 13
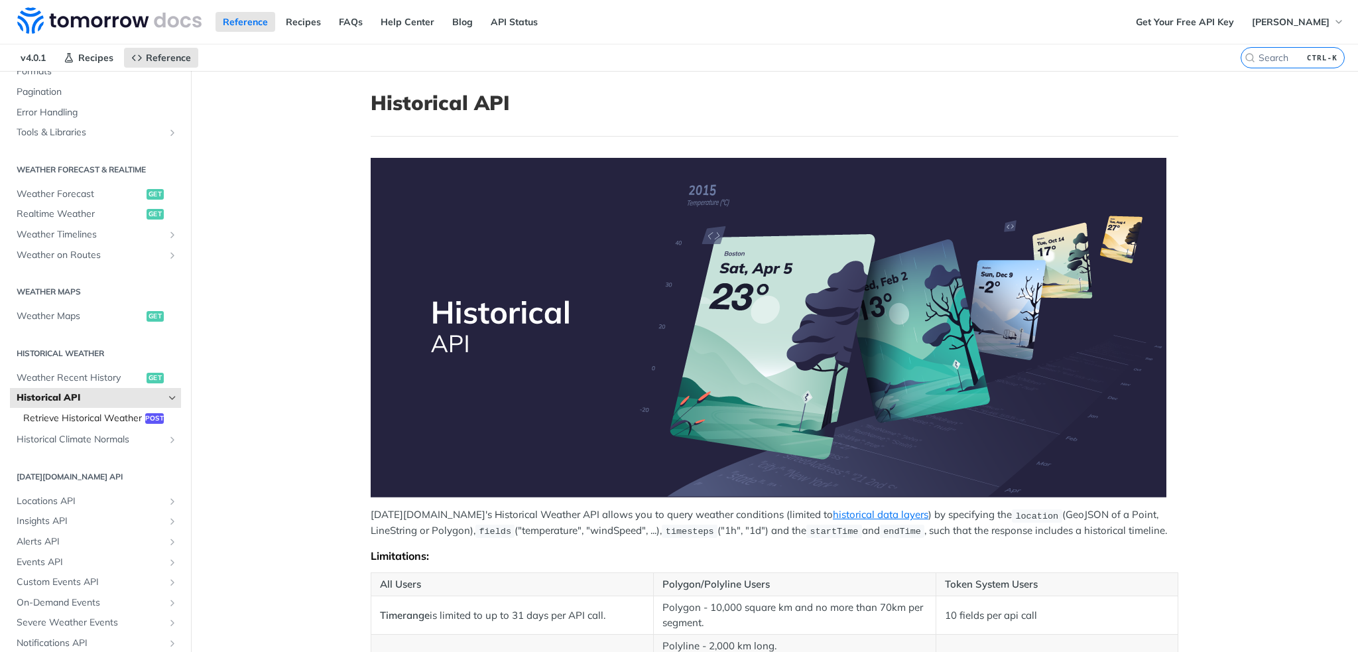
click at [98, 425] on span "Retrieve Historical Weather" at bounding box center [82, 418] width 119 height 13
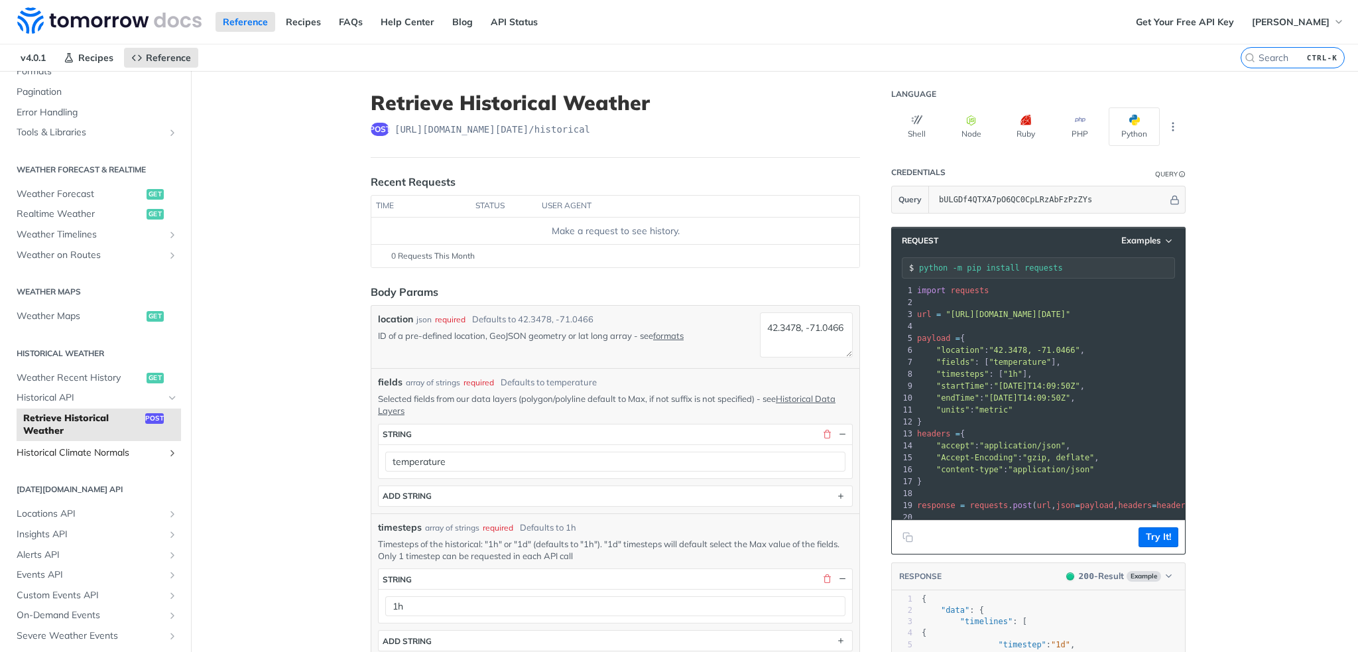
click at [127, 454] on span "Historical Climate Normals" at bounding box center [90, 452] width 147 height 13
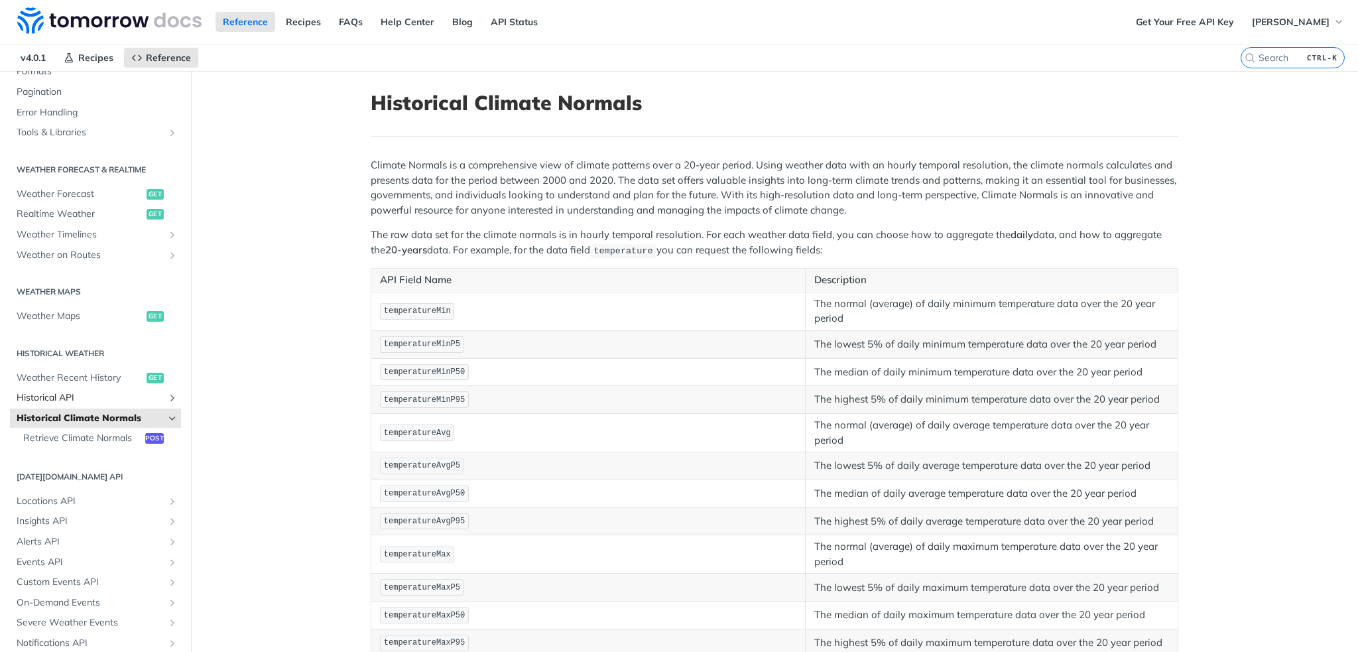
click at [143, 395] on span "Historical API" at bounding box center [90, 397] width 147 height 13
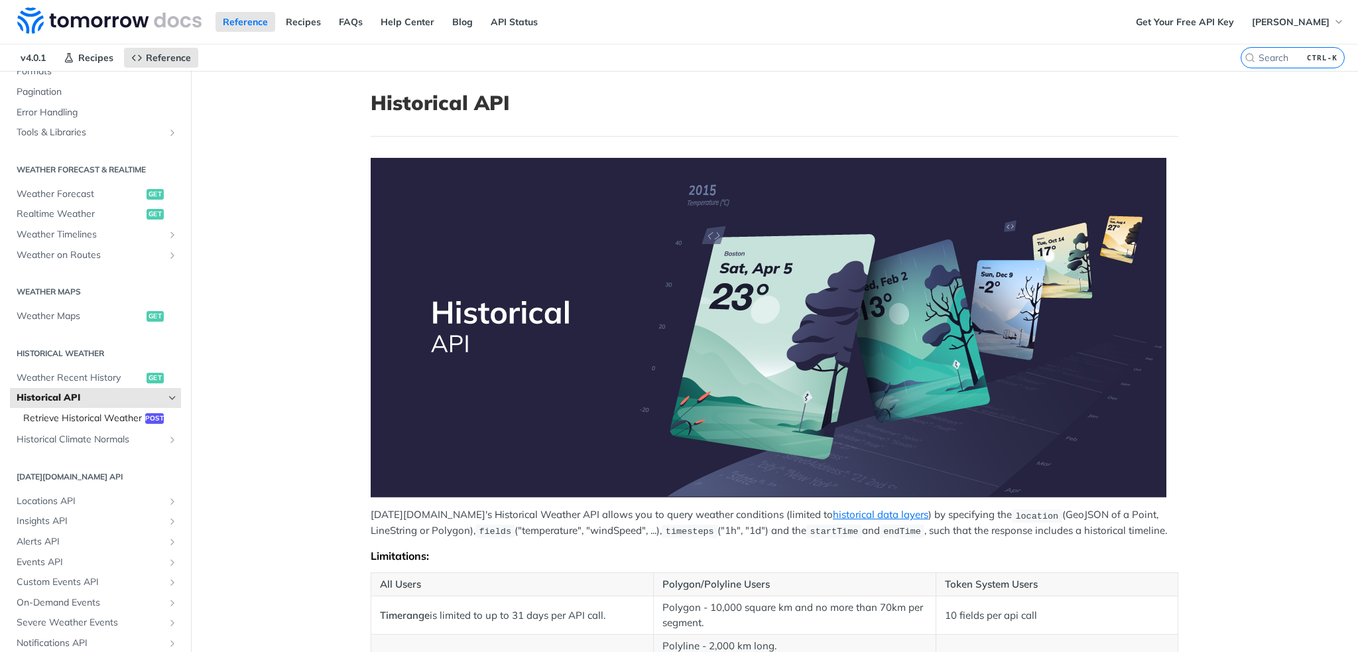
click at [145, 420] on span "post" at bounding box center [154, 418] width 19 height 11
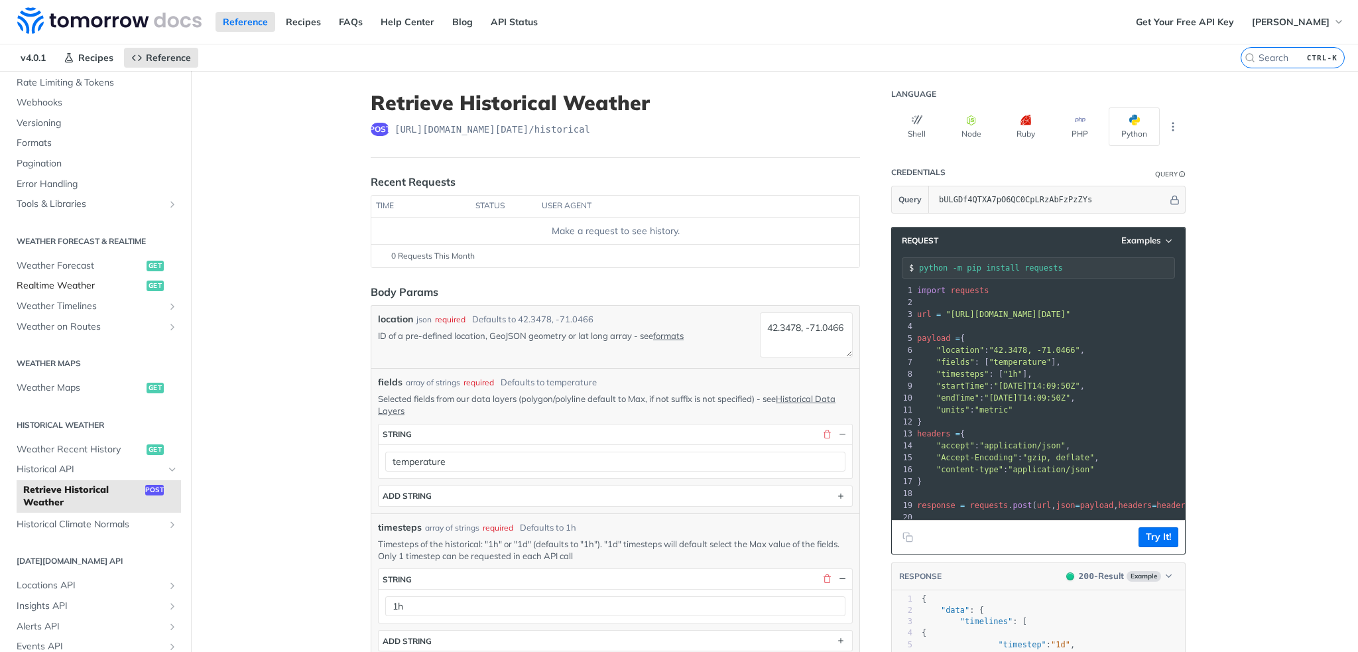
scroll to position [199, 0]
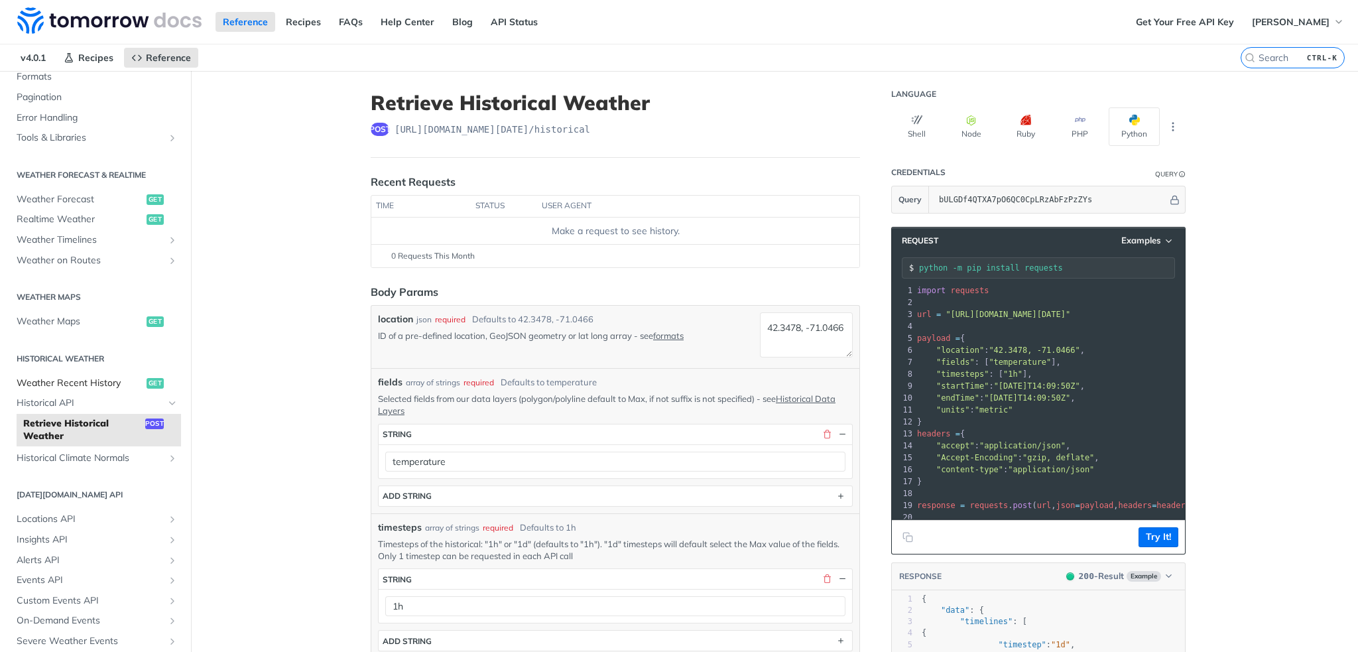
click at [98, 377] on span "Weather Recent History" at bounding box center [80, 383] width 127 height 13
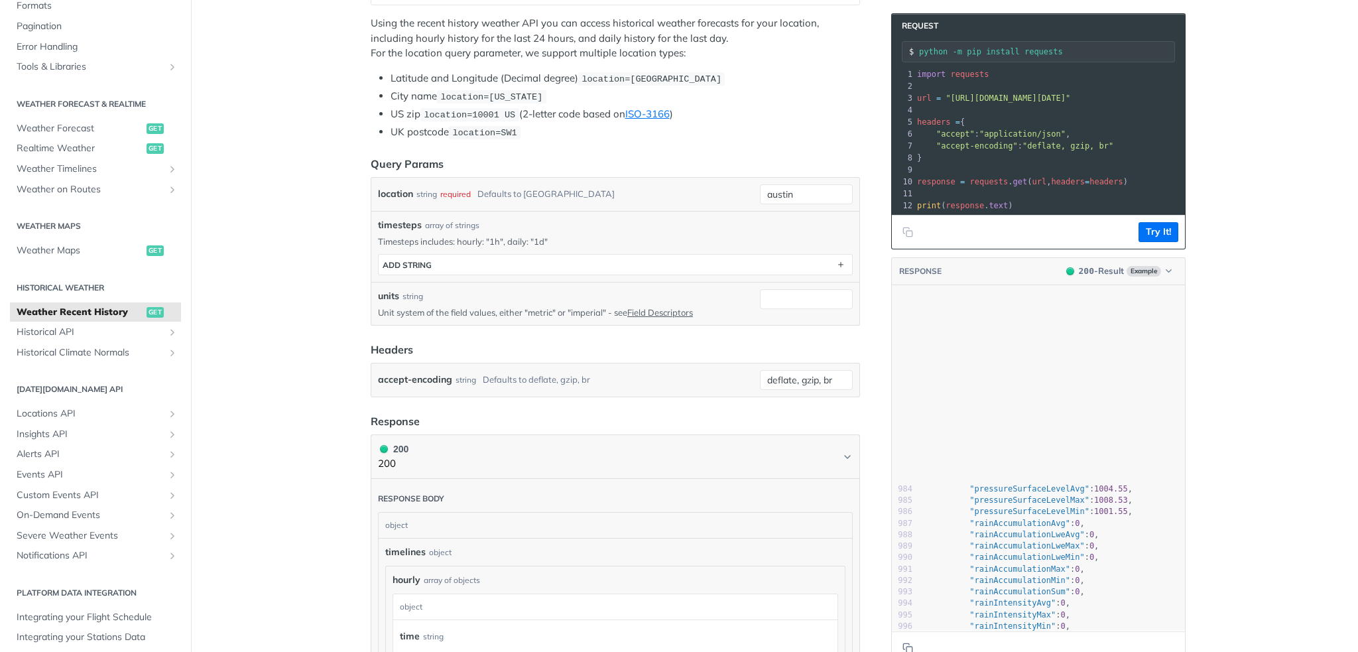
scroll to position [11503, 0]
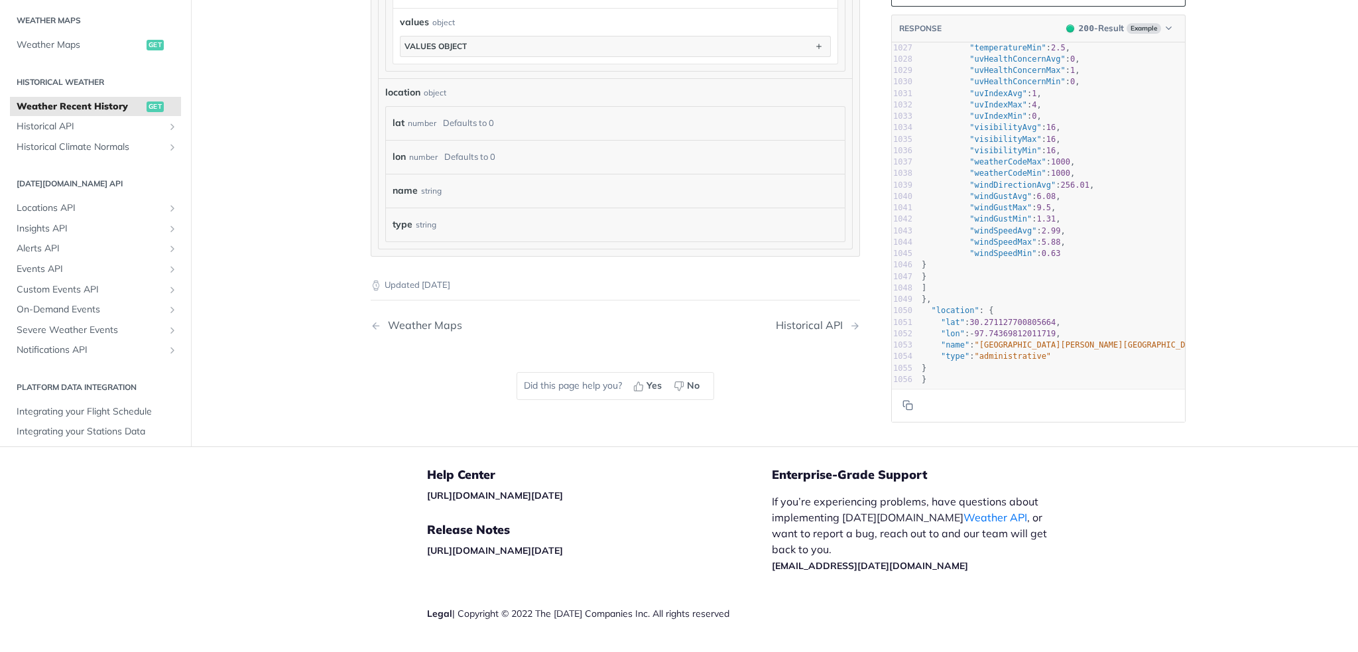
click at [418, 121] on div "number" at bounding box center [422, 122] width 29 height 19
click at [481, 124] on div "Defaults to 0" at bounding box center [468, 122] width 51 height 19
click at [397, 149] on label "lon" at bounding box center [399, 156] width 13 height 19
